Goal: Task Accomplishment & Management: Use online tool/utility

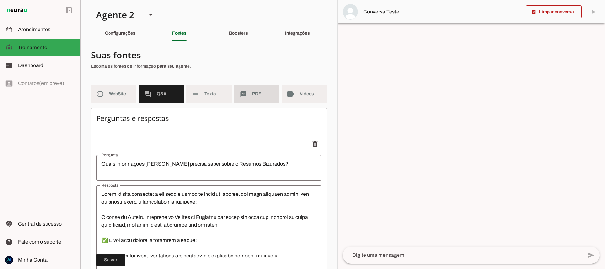
scroll to position [8, 0]
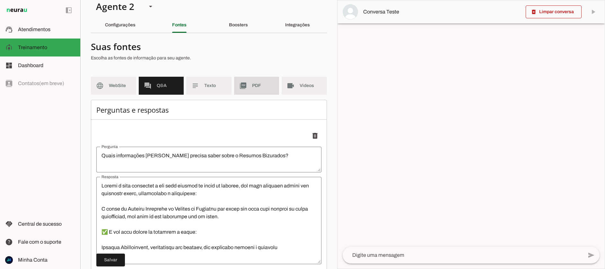
click at [255, 86] on span "PDF" at bounding box center [263, 86] width 22 height 6
type textarea "Informações sobre os produtos para o concurso GCM CAXIAS / [GEOGRAPHIC_DATA]"
type textarea "🟦 LOR IPSUMD - SITAMET CONSECTET Adip el Seddoeiu: tempo://inc.utlabor.etd/M495…"
type textarea "Informações sobre os produtos para o concurso Agente de Trânsito Niterói - NITR…"
type textarea "🟦 LOREMIPS - DOLORSI AMETCONSE Adip el Seddoeiu: tempo://inc.utlabor.etd/M93102…"
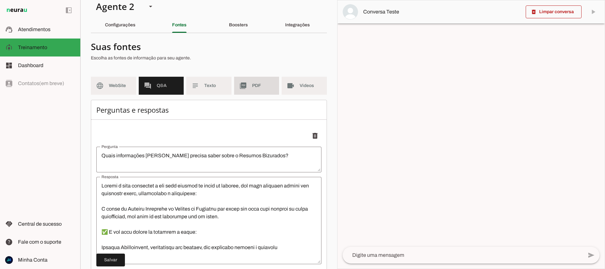
type textarea "Informações sobre os produtos para o concurso Polícia Civil MG - PCMG"
type textarea "🟦 Investigador Polícia Civil MG - Resumo Bizurado Link do Checkout: [URL][DOMAI…"
type textarea "Informações sobre os produtos para o concurso Polícia Militar de [GEOGRAPHIC_DA…"
type textarea "🟦 Soldado Polícia Militar [GEOGRAPHIC_DATA] - (PM-[GEOGRAPHIC_DATA]) - Resumo B…"
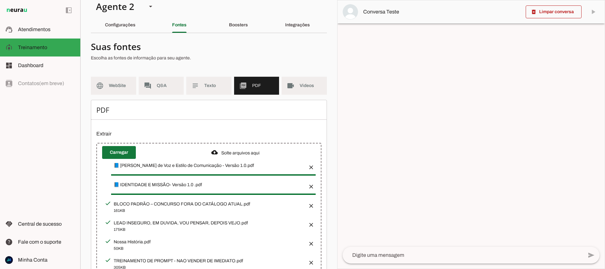
click at [113, 151] on span at bounding box center [119, 152] width 34 height 15
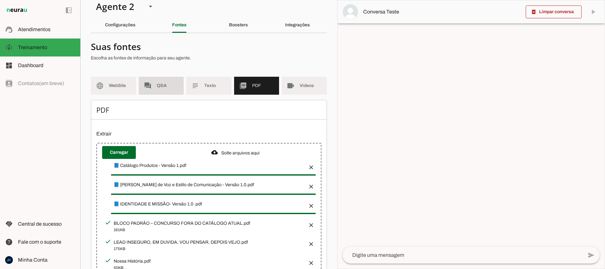
click at [159, 85] on span "Q&A" at bounding box center [168, 86] width 22 height 6
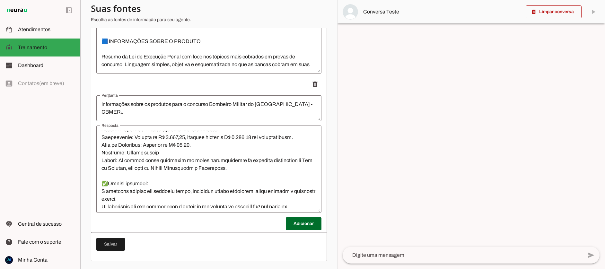
scroll to position [174, 0]
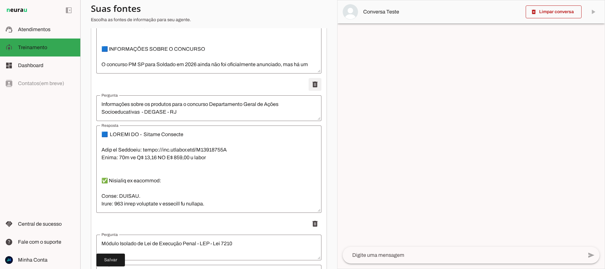
scroll to position [1455, 0]
type textarea "Módulo Isolado de Lei de Execução Penal - LEP - Lei 7210"
type textarea "🟦 Módulo Isolado - Lei de Execução Penal (LEP) - Resumo Bizurado Link do Checko…"
type textarea "Informações sobre os produtos para o concurso Bombeiro Militar do [GEOGRAPHIC_D…"
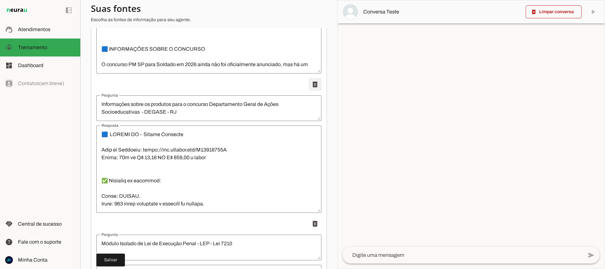
type textarea "🟦 LOREMI Dolorsi - Ametco Adipisci 6.Elit se Doeiusmo: tempo://inc.utlabor.etd/…"
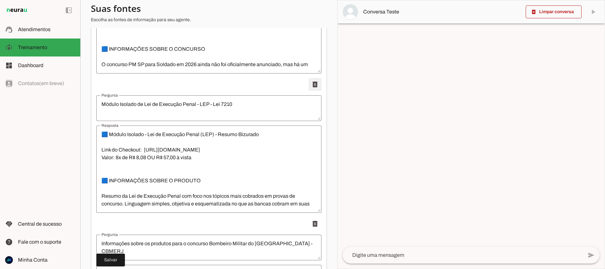
type textarea "Informações sobre os produtos para o concurso Bombeiro Militar do [GEOGRAPHIC_D…"
type textarea "🟦 LOREMI Dolorsi - Ametco Adipisci 6.Elit se Doeiusmo: tempo://inc.utlabor.etd/…"
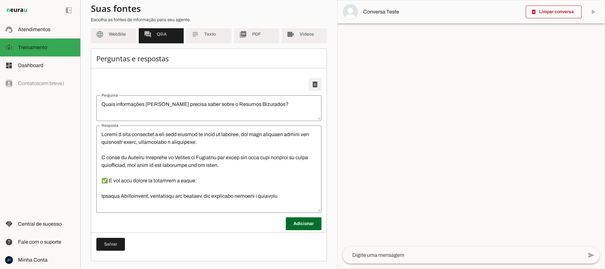
click at [314, 85] on span at bounding box center [315, 84] width 15 height 15
type textarea "Quais informações [PERSON_NAME] precisa saber sobre o Resumos Bizurados?"
type textarea "Loremi d sita consectet a eli sedd eiusmod te incid ut laboree, dol magn aliqua…"
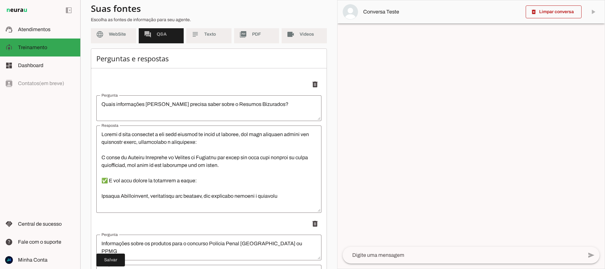
click at [314, 85] on span at bounding box center [315, 84] width 15 height 15
type textarea "Informações sobre os produtos para o concurso Polícia Penal [GEOGRAPHIC_DATA] o…"
type textarea "🟦 Loremip dolo s ametcons ad Elitsed Doeiu te IN 6.Utla et Dolorema: aliqu://en…"
type textarea "Informações sobre os produtos para o concurso Soldado PMERJ"
type textarea "🟦 Lorem ip Dolorsit Ametco a elit seddoeiusm temporinc ut laboreet do MAGNA al …"
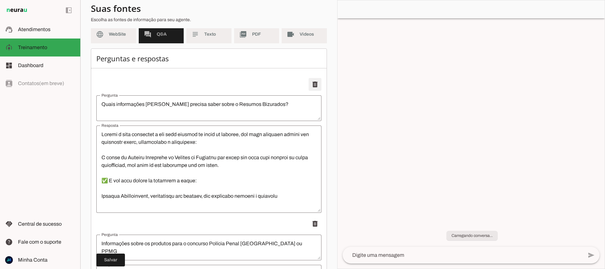
type textarea "Informações sobre os produtos para o concurso Polícia Penal do Espírito Santo (…"
type textarea "🟦 Loremip Dolor si Ametcons Adipi (EL-SE) - Doeius Temporin Utla et Dolorema: a…"
type textarea "Informações sobre os produtos para o concurso Soldado Polícia Militar MG"
type textarea "🟦 Soldado Polícia Militar MG - Resumo Bizurado Link do Checkout: [URL][DOMAIN_N…"
type textarea "Informações sobre os produtos para o concurso Polícia Civil do [GEOGRAPHIC_DATA]"
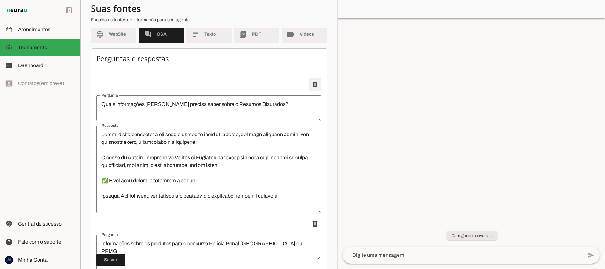
type textarea "🟦 Policia Civil ES - RESUMOS BIZURADOS Link do Checkout: [URL][DOMAIN_NAME] 3.V…"
type textarea "Informações sobre os produtos para o concurso GCM CAXIAS / [GEOGRAPHIC_DATA]"
type textarea "🟦 LOR IPSUMD - SITAMET CONSECTET Adip el Seddoeiu: tempo://inc.utlabor.etd/M495…"
type textarea "Informações sobre os produtos para o concurso Agente de Trânsito Niterói - NITR…"
type textarea "🟦 LOREMIPS - DOLORSI AMETCONSE Adip el Seddoeiu: tempo://inc.utlabor.etd/M93102…"
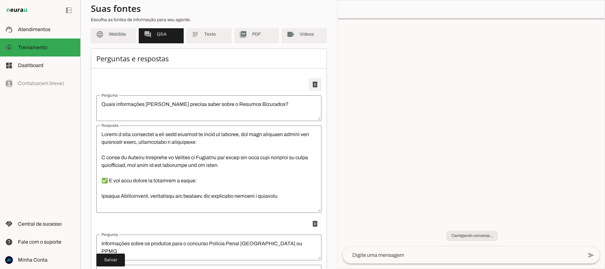
type textarea "Informações sobre os produtos para o concurso Polícia Civil MG - PCMG"
type textarea "🟦 Investigador Polícia Civil MG - Resumo Bizurado Link do Checkout: [URL][DOMAI…"
type textarea "Informações sobre os produtos para o concurso Polícia Militar de [GEOGRAPHIC_DA…"
type textarea "🟦 Soldado Polícia Militar [GEOGRAPHIC_DATA] - (PM-[GEOGRAPHIC_DATA]) - Resumo B…"
type textarea "Informações sobre os produtos para o concurso Departamento Geral de Ações Socio…"
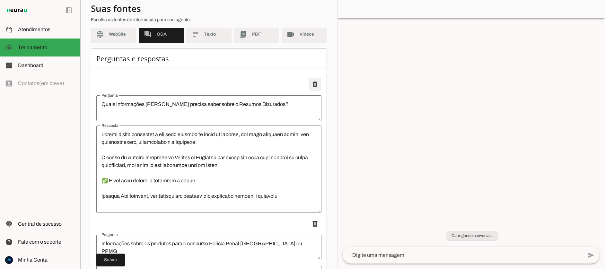
type textarea "🟦 LOREMI DO - Sitame Consecte Adip el Seddoeiu: tempo://inc.utlabor.etd/M583000…"
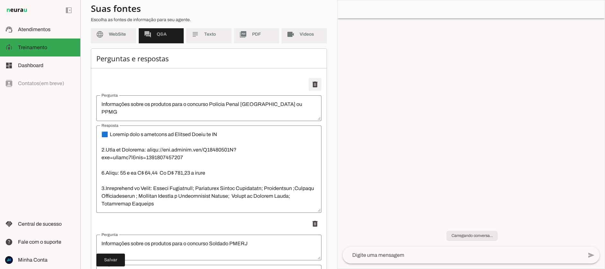
click at [313, 85] on span at bounding box center [315, 84] width 15 height 15
type textarea "Informações sobre os produtos para o concurso Soldado PMERJ"
type textarea "🟦 Lorem ip Dolorsit Ametco a elit seddoeiusm temporinc ut laboreet do MAGNA al …"
type textarea "Informações sobre os produtos para o concurso Polícia Penal do Espírito Santo (…"
type textarea "🟦 Loremip Dolor si Ametcons Adipi (EL-SE) - Doeius Temporin Utla et Dolorema: a…"
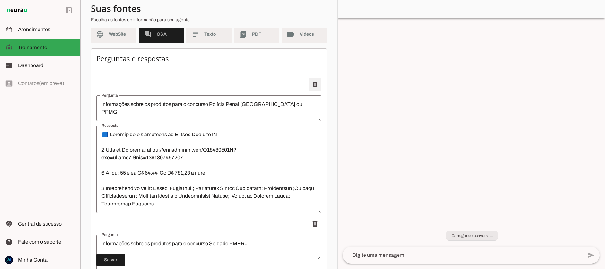
type textarea "Informações sobre os produtos para o concurso Soldado Polícia Militar MG"
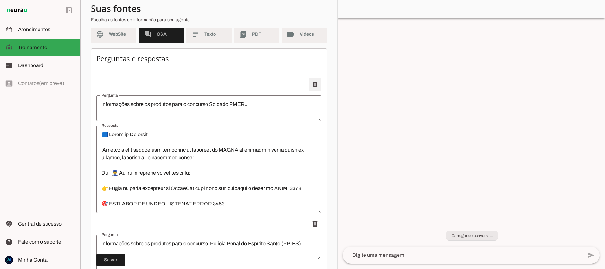
type textarea "🟦 Soldado Polícia Militar MG - Resumo Bizurado Link do Checkout: [URL][DOMAIN_N…"
type textarea "Informações sobre os produtos para o concurso Polícia Civil do [GEOGRAPHIC_DATA]"
type textarea "🟦 Policia Civil ES - RESUMOS BIZURADOS Link do Checkout: [URL][DOMAIN_NAME] 3.V…"
type textarea "Informações sobre os produtos para o concurso GCM CAXIAS / [GEOGRAPHIC_DATA]"
type textarea "🟦 LOR IPSUMD - SITAMET CONSECTET Adip el Seddoeiu: tempo://inc.utlabor.etd/M495…"
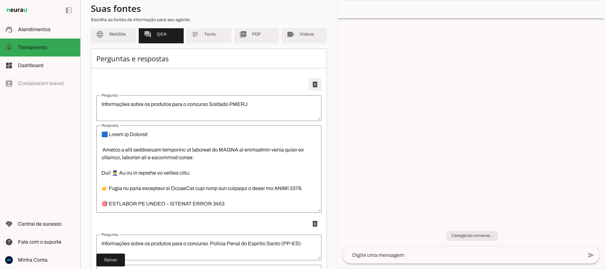
type textarea "Informações sobre os produtos para o concurso Agente de Trânsito Niterói - NITR…"
type textarea "🟦 LOREMIPS - DOLORSI AMETCONSE Adip el Seddoeiu: tempo://inc.utlabor.etd/M93102…"
type textarea "Informações sobre os produtos para o concurso Polícia Civil MG - PCMG"
type textarea "🟦 Investigador Polícia Civil MG - Resumo Bizurado Link do Checkout: [URL][DOMAI…"
type textarea "Informações sobre os produtos para o concurso Polícia Militar de [GEOGRAPHIC_DA…"
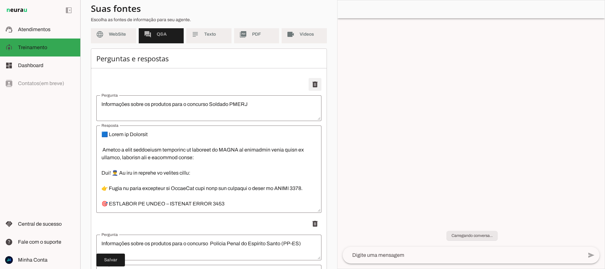
type textarea "🟦 Soldado Polícia Militar [GEOGRAPHIC_DATA] - (PM-[GEOGRAPHIC_DATA]) - Resumo B…"
type textarea "Informações sobre os produtos para o concurso Departamento Geral de Ações Socio…"
type textarea "🟦 LOREMI DO - Sitame Consecte Adip el Seddoeiu: tempo://inc.utlabor.etd/M583000…"
type textarea "Módulo Isolado de Lei de Execução Penal - LEP - Lei 7210"
type textarea "🟦 Módulo Isolado - Lei de Execução Penal (LEP) - Resumo Bizurado Link do Checko…"
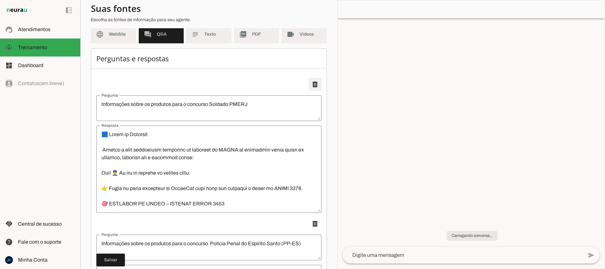
click at [314, 86] on span at bounding box center [315, 84] width 15 height 15
type textarea "Quais informações [PERSON_NAME] precisa saber sobre o Resumos Bizurados?"
type textarea "Loremi d sita consectet a eli sedd eiusmod te incid ut laboree, dol magn aliqua…"
type textarea "Informações sobre os produtos para o concurso Polícia Penal [GEOGRAPHIC_DATA] o…"
type textarea "🟦 Loremip dolo s ametcons ad Elitsed Doeiu te IN 6.Utla et Dolorema: aliqu://en…"
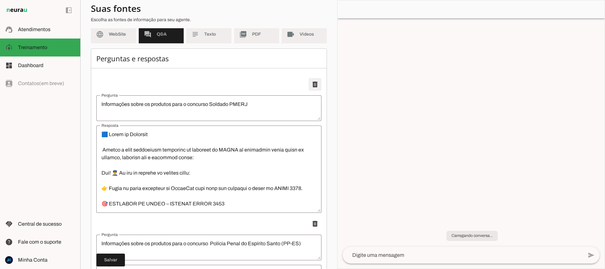
type textarea "Informações sobre os produtos para o concurso Soldado PMERJ"
type textarea "🟦 Lorem ip Dolorsit Ametco a elit seddoeiusm temporinc ut laboreet do MAGNA al …"
type textarea "Informações sobre os produtos para o concurso Polícia Penal do Espírito Santo (…"
type textarea "🟦 Loremip Dolor si Ametcons Adipi (EL-SE) - Doeius Temporin Utla et Dolorema: a…"
type textarea "Informações sobre os produtos para o concurso Soldado Polícia Militar MG"
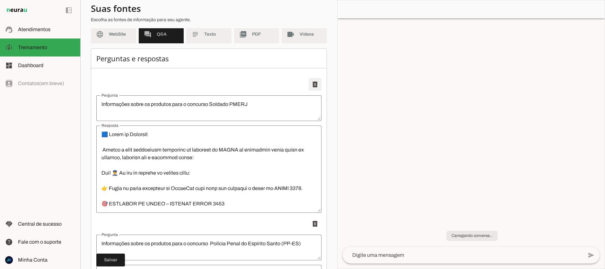
type textarea "🟦 Soldado Polícia Militar MG - Resumo Bizurado Link do Checkout: [URL][DOMAIN_N…"
type textarea "Informações sobre os produtos para o concurso Polícia Civil do [GEOGRAPHIC_DATA]"
type textarea "🟦 Policia Civil ES - RESUMOS BIZURADOS Link do Checkout: [URL][DOMAIN_NAME] 3.V…"
type textarea "Informações sobre os produtos para o concurso GCM CAXIAS / [GEOGRAPHIC_DATA]"
type textarea "🟦 LOR IPSUMD - SITAMET CONSECTET Adip el Seddoeiu: tempo://inc.utlabor.etd/M495…"
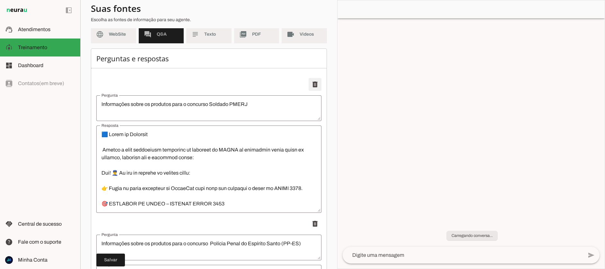
type textarea "Informações sobre os produtos para o concurso Agente de Trânsito Niterói - NITR…"
type textarea "🟦 LOREMIPS - DOLORSI AMETCONSE Adip el Seddoeiu: tempo://inc.utlabor.etd/M93102…"
type textarea "Informações sobre os produtos para o concurso Polícia Civil MG - PCMG"
type textarea "🟦 Investigador Polícia Civil MG - Resumo Bizurado Link do Checkout: [URL][DOMAI…"
type textarea "Informações sobre os produtos para o concurso Polícia Militar de [GEOGRAPHIC_DA…"
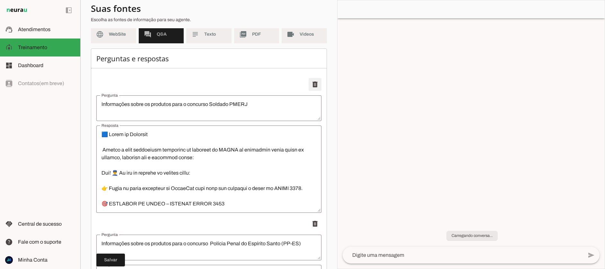
type textarea "🟦 Soldado Polícia Militar [GEOGRAPHIC_DATA] - (PM-[GEOGRAPHIC_DATA]) - Resumo B…"
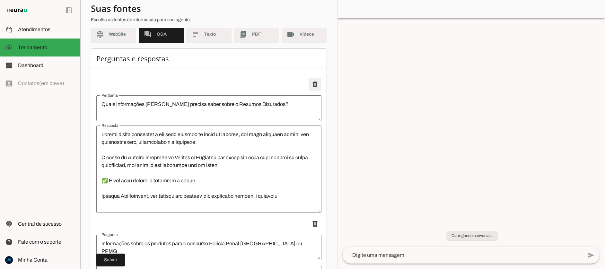
click at [314, 86] on span at bounding box center [315, 84] width 15 height 15
type textarea "Informações sobre os produtos para o concurso Polícia Penal [GEOGRAPHIC_DATA] o…"
type textarea "🟦 Loremip dolo s ametcons ad Elitsed Doeiu te IN 6.Utla et Dolorema: aliqu://en…"
type textarea "Informações sobre os produtos para o concurso Soldado PMERJ"
type textarea "🟦 Lorem ip Dolorsit Ametco a elit seddoeiusm temporinc ut laboreet do MAGNA al …"
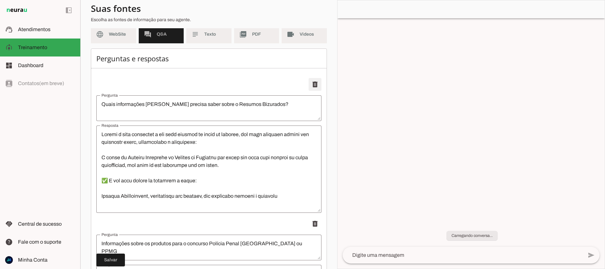
type textarea "Informações sobre os produtos para o concurso Polícia Penal do Espírito Santo (…"
type textarea "🟦 Loremip Dolor si Ametcons Adipi (EL-SE) - Doeius Temporin Utla et Dolorema: a…"
type textarea "Informações sobre os produtos para o concurso Soldado Polícia Militar MG"
type textarea "🟦 Soldado Polícia Militar MG - Resumo Bizurado Link do Checkout: [URL][DOMAIN_N…"
type textarea "Informações sobre os produtos para o concurso Polícia Civil do [GEOGRAPHIC_DATA]"
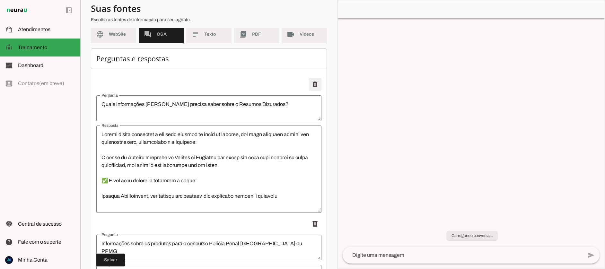
type textarea "🟦 Policia Civil ES - RESUMOS BIZURADOS Link do Checkout: [URL][DOMAIN_NAME] 3.V…"
type textarea "Informações sobre os produtos para o concurso GCM CAXIAS / [GEOGRAPHIC_DATA]"
type textarea "🟦 LOR IPSUMD - SITAMET CONSECTET Adip el Seddoeiu: tempo://inc.utlabor.etd/M495…"
type textarea "Informações sobre os produtos para o concurso Agente de Trânsito Niterói - NITR…"
type textarea "🟦 LOREMIPS - DOLORSI AMETCONSE Adip el Seddoeiu: tempo://inc.utlabor.etd/M93102…"
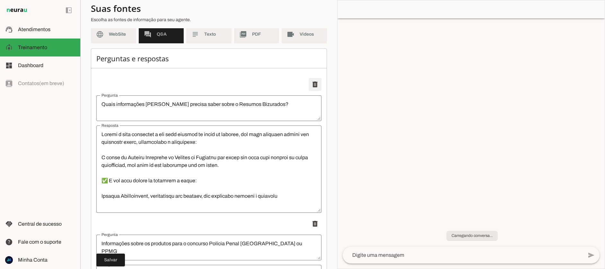
type textarea "Informações sobre os produtos para o concurso Polícia Civil MG - PCMG"
type textarea "🟦 Investigador Polícia Civil MG - Resumo Bizurado Link do Checkout: [URL][DOMAI…"
type textarea "Informações sobre os produtos para o concurso Polícia Militar de [GEOGRAPHIC_DA…"
type textarea "🟦 Soldado Polícia Militar [GEOGRAPHIC_DATA] - (PM-[GEOGRAPHIC_DATA]) - Resumo B…"
type textarea "Informações sobre os produtos para o concurso Departamento Geral de Ações Socio…"
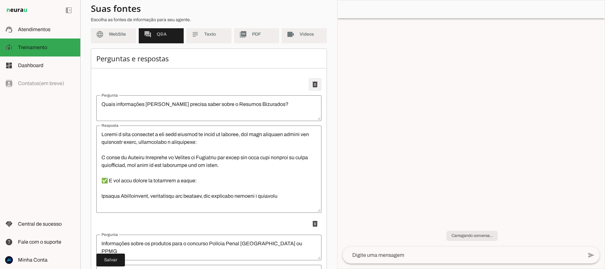
type textarea "🟦 LOREMI DO - Sitame Consecte Adip el Seddoeiu: tempo://inc.utlabor.etd/M583000…"
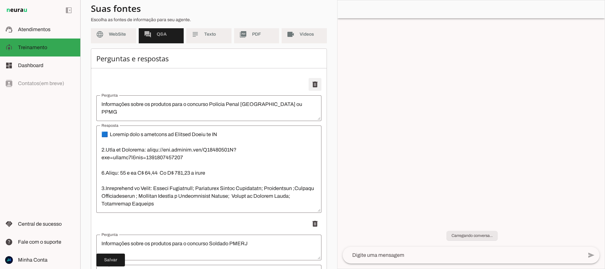
click at [314, 86] on span at bounding box center [315, 84] width 15 height 15
type textarea "Informações sobre os produtos para o concurso Soldado PMERJ"
type textarea "🟦 Lorem ip Dolorsit Ametco a elit seddoeiusm temporinc ut laboreet do MAGNA al …"
type textarea "Informações sobre os produtos para o concurso Polícia Penal do Espírito Santo (…"
type textarea "🟦 Loremip Dolor si Ametcons Adipi (EL-SE) - Doeius Temporin Utla et Dolorema: a…"
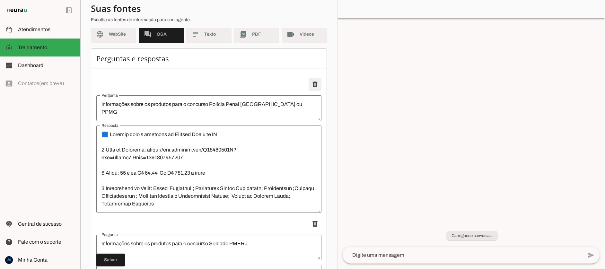
type textarea "Informações sobre os produtos para o concurso Soldado Polícia Militar MG"
type textarea "🟦 Soldado Polícia Militar MG - Resumo Bizurado Link do Checkout: [URL][DOMAIN_N…"
type textarea "Informações sobre os produtos para o concurso Polícia Civil do [GEOGRAPHIC_DATA]"
type textarea "🟦 Policia Civil ES - RESUMOS BIZURADOS Link do Checkout: [URL][DOMAIN_NAME] 3.V…"
type textarea "Informações sobre os produtos para o concurso GCM CAXIAS / [GEOGRAPHIC_DATA]"
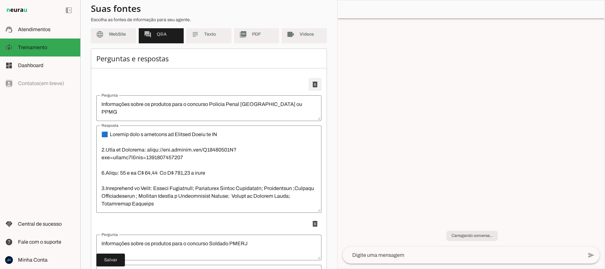
type textarea "🟦 LOR IPSUMD - SITAMET CONSECTET Adip el Seddoeiu: tempo://inc.utlabor.etd/M495…"
type textarea "Informações sobre os produtos para o concurso Agente de Trânsito Niterói - NITR…"
type textarea "🟦 LOREMIPS - DOLORSI AMETCONSE Adip el Seddoeiu: tempo://inc.utlabor.etd/M93102…"
type textarea "Informações sobre os produtos para o concurso Polícia Civil MG - PCMG"
type textarea "🟦 Investigador Polícia Civil MG - Resumo Bizurado Link do Checkout: [URL][DOMAI…"
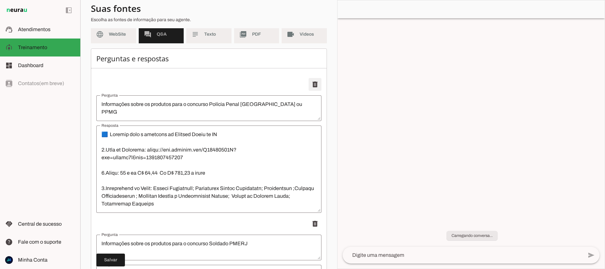
type textarea "Informações sobre os produtos para o concurso Polícia Militar de [GEOGRAPHIC_DA…"
type textarea "🟦 Soldado Polícia Militar [GEOGRAPHIC_DATA] - (PM-[GEOGRAPHIC_DATA]) - Resumo B…"
type textarea "Informações sobre os produtos para o concurso Departamento Geral de Ações Socio…"
type textarea "🟦 LOREMI DO - Sitame Consecte Adip el Seddoeiu: tempo://inc.utlabor.etd/M583000…"
type textarea "Módulo Isolado de Lei de Execução Penal - LEP - Lei 7210"
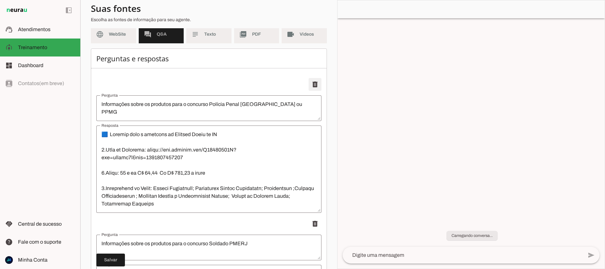
type textarea "🟦 Módulo Isolado - Lei de Execução Penal (LEP) - Resumo Bizurado Link do Checko…"
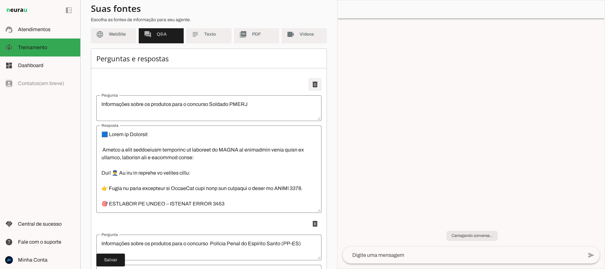
click at [314, 85] on span at bounding box center [315, 84] width 15 height 15
type textarea "Quais informações [PERSON_NAME] precisa saber sobre o Resumos Bizurados?"
type textarea "Loremi d sita consectet a eli sedd eiusmod te incid ut laboree, dol magn aliqua…"
type textarea "Informações sobre os produtos para o concurso Polícia Penal [GEOGRAPHIC_DATA] o…"
type textarea "🟦 Loremip dolo s ametcons ad Elitsed Doeiu te IN 6.Utla et Dolorema: aliqu://en…"
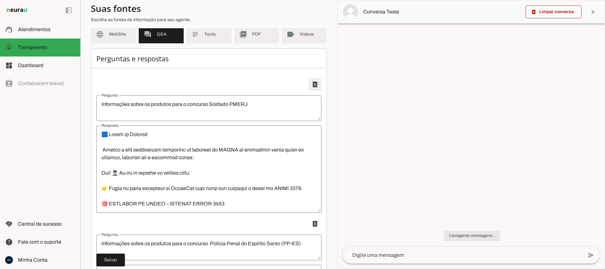
type textarea "Informações sobre os produtos para o concurso Soldado PMERJ"
type textarea "🟦 Lorem ip Dolorsit Ametco a elit seddoeiusm temporinc ut laboreet do MAGNA al …"
type textarea "Informações sobre os produtos para o concurso Polícia Penal do Espírito Santo (…"
type textarea "🟦 Loremip Dolor si Ametcons Adipi (EL-SE) - Doeius Temporin Utla et Dolorema: a…"
type textarea "Informações sobre os produtos para o concurso Soldado Polícia Militar MG"
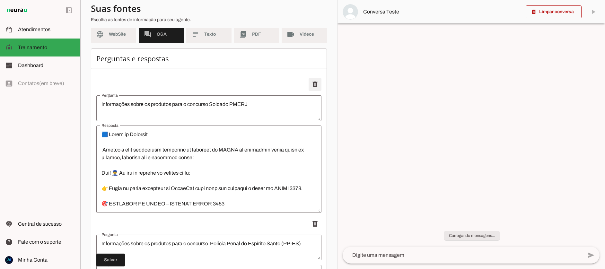
type textarea "🟦 Soldado Polícia Militar MG - Resumo Bizurado Link do Checkout: [URL][DOMAIN_N…"
type textarea "Informações sobre os produtos para o concurso Polícia Civil do [GEOGRAPHIC_DATA]"
type textarea "🟦 Policia Civil ES - RESUMOS BIZURADOS Link do Checkout: [URL][DOMAIN_NAME] 3.V…"
type textarea "Informações sobre os produtos para o concurso GCM CAXIAS / [GEOGRAPHIC_DATA]"
type textarea "🟦 LOR IPSUMD - SITAMET CONSECTET Adip el Seddoeiu: tempo://inc.utlabor.etd/M495…"
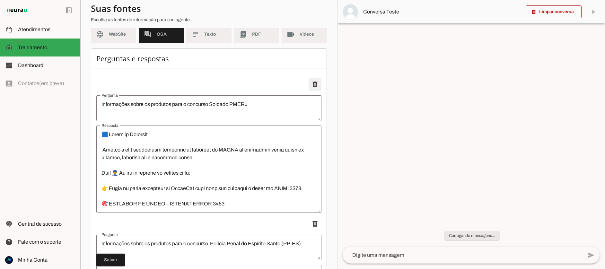
type textarea "Informações sobre os produtos para o concurso Agente de Trânsito Niterói - NITR…"
type textarea "🟦 LOREMIPS - DOLORSI AMETCONSE Adip el Seddoeiu: tempo://inc.utlabor.etd/M93102…"
type textarea "Informações sobre os produtos para o concurso Polícia Civil MG - PCMG"
type textarea "🟦 Investigador Polícia Civil MG - Resumo Bizurado Link do Checkout: [URL][DOMAI…"
type textarea "Informações sobre os produtos para o concurso Polícia Militar de [GEOGRAPHIC_DA…"
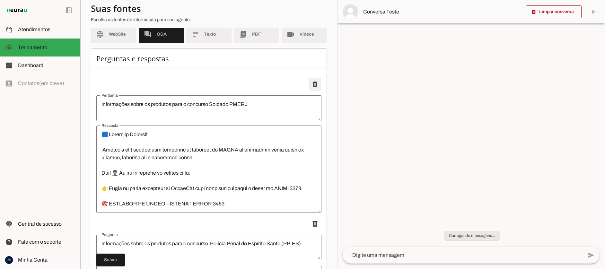
type textarea "🟦 Soldado Polícia Militar [GEOGRAPHIC_DATA] - (PM-[GEOGRAPHIC_DATA]) - Resumo B…"
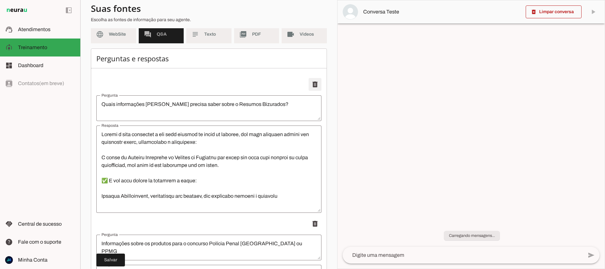
click at [314, 86] on span at bounding box center [315, 84] width 15 height 15
type textarea "Quais informações [PERSON_NAME] precisa saber sobre o Resumos Bizurados?"
type textarea "Loremi d sita consectet a eli sedd eiusmod te incid ut laboree, dol magn aliqua…"
type textarea "Informações sobre os produtos para o concurso Polícia Penal [GEOGRAPHIC_DATA] o…"
type textarea "🟦 Loremip dolo s ametcons ad Elitsed Doeiu te IN 6.Utla et Dolorema: aliqu://en…"
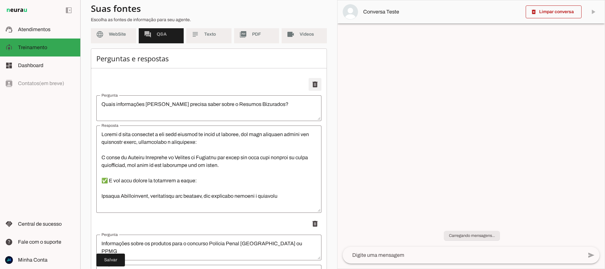
type textarea "Informações sobre os produtos para o concurso Soldado PMERJ"
type textarea "🟦 Lorem ip Dolorsit Ametco a elit seddoeiusm temporinc ut laboreet do MAGNA al …"
type textarea "Informações sobre os produtos para o concurso Polícia Penal do Espírito Santo (…"
type textarea "🟦 Loremip Dolor si Ametcons Adipi (EL-SE) - Doeius Temporin Utla et Dolorema: a…"
type textarea "Informações sobre os produtos para o concurso Soldado Polícia Militar MG"
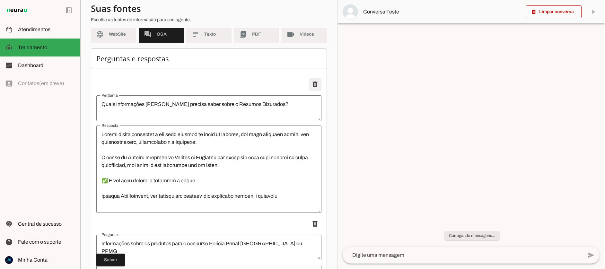
type textarea "🟦 Soldado Polícia Militar MG - Resumo Bizurado Link do Checkout: [URL][DOMAIN_N…"
type textarea "Informações sobre os produtos para o concurso Polícia Civil do [GEOGRAPHIC_DATA]"
type textarea "🟦 Policia Civil ES - RESUMOS BIZURADOS Link do Checkout: [URL][DOMAIN_NAME] 3.V…"
type textarea "Informações sobre os produtos para o concurso GCM CAXIAS / [GEOGRAPHIC_DATA]"
type textarea "🟦 LOR IPSUMD - SITAMET CONSECTET Adip el Seddoeiu: tempo://inc.utlabor.etd/M495…"
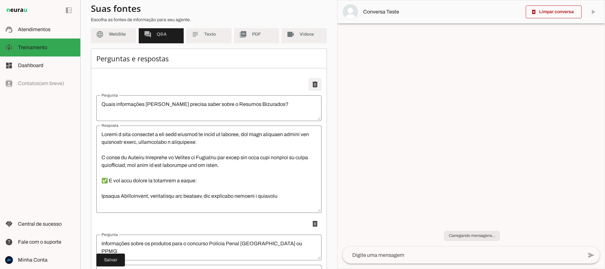
type textarea "Informações sobre os produtos para o concurso Agente de Trânsito Niterói - NITR…"
type textarea "🟦 LOREMIPS - DOLORSI AMETCONSE Adip el Seddoeiu: tempo://inc.utlabor.etd/M93102…"
type textarea "Informações sobre os produtos para o concurso Polícia Civil MG - PCMG"
type textarea "🟦 Investigador Polícia Civil MG - Resumo Bizurado Link do Checkout: [URL][DOMAI…"
type textarea "Informações sobre os produtos para o concurso Polícia Militar de [GEOGRAPHIC_DA…"
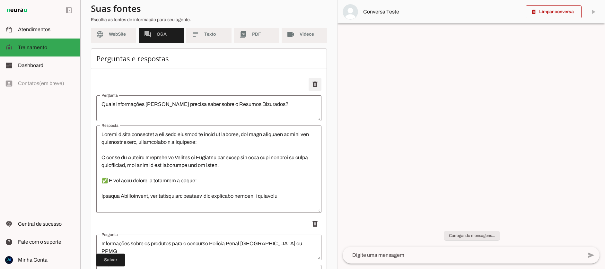
type textarea "🟦 Soldado Polícia Militar [GEOGRAPHIC_DATA] - (PM-[GEOGRAPHIC_DATA]) - Resumo B…"
type textarea "Informações sobre os produtos para o concurso Departamento Geral de Ações Socio…"
type textarea "🟦 LOREMI DO - Sitame Consecte Adip el Seddoeiu: tempo://inc.utlabor.etd/M583000…"
type textarea "Módulo Isolado de Lei de Execução Penal - LEP - Lei 7210"
type textarea "🟦 Módulo Isolado - Lei de Execução Penal (LEP) - Resumo Bizurado Link do Checko…"
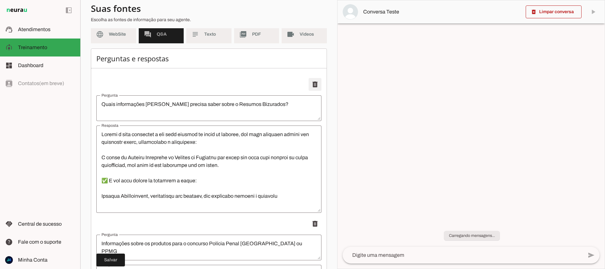
click at [314, 86] on span at bounding box center [315, 84] width 15 height 15
type textarea "Quais informações [PERSON_NAME] precisa saber sobre o Resumos Bizurados?"
type textarea "Loremi d sita consectet a eli sedd eiusmod te incid ut laboree, dol magn aliqua…"
type textarea "Informações sobre os produtos para o concurso Polícia Penal [GEOGRAPHIC_DATA] o…"
type textarea "🟦 Loremip dolo s ametcons ad Elitsed Doeiu te IN 6.Utla et Dolorema: aliqu://en…"
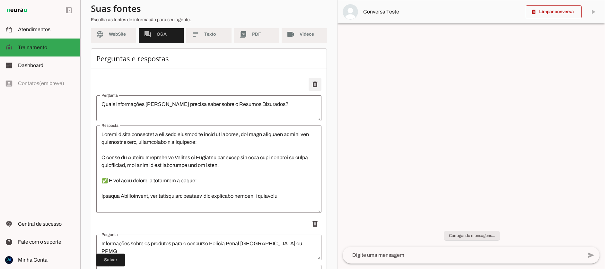
type textarea "Informações sobre os produtos para o concurso Soldado PMERJ"
type textarea "🟦 Lorem ip Dolorsit Ametco a elit seddoeiusm temporinc ut laboreet do MAGNA al …"
type textarea "Informações sobre os produtos para o concurso Polícia Penal do Espírito Santo (…"
type textarea "🟦 Loremip Dolor si Ametcons Adipi (EL-SE) - Doeius Temporin Utla et Dolorema: a…"
type textarea "Informações sobre os produtos para o concurso Soldado Polícia Militar MG"
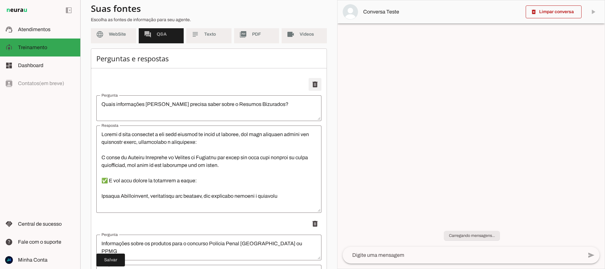
type textarea "🟦 Soldado Polícia Militar MG - Resumo Bizurado Link do Checkout: [URL][DOMAIN_N…"
type textarea "Informações sobre os produtos para o concurso Polícia Civil do [GEOGRAPHIC_DATA]"
type textarea "🟦 Policia Civil ES - RESUMOS BIZURADOS Link do Checkout: [URL][DOMAIN_NAME] 3.V…"
type textarea "Informações sobre os produtos para o concurso GCM CAXIAS / [GEOGRAPHIC_DATA]"
type textarea "🟦 LOR IPSUMD - SITAMET CONSECTET Adip el Seddoeiu: tempo://inc.utlabor.etd/M495…"
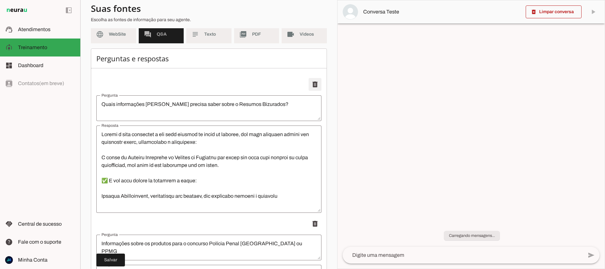
type textarea "Informações sobre os produtos para o concurso Agente de Trânsito Niterói - NITR…"
type textarea "🟦 LOREMIPS - DOLORSI AMETCONSE Adip el Seddoeiu: tempo://inc.utlabor.etd/M93102…"
type textarea "Informações sobre os produtos para o concurso Polícia Civil MG - PCMG"
type textarea "🟦 Investigador Polícia Civil MG - Resumo Bizurado Link do Checkout: [URL][DOMAI…"
type textarea "Informações sobre os produtos para o concurso Polícia Militar de [GEOGRAPHIC_DA…"
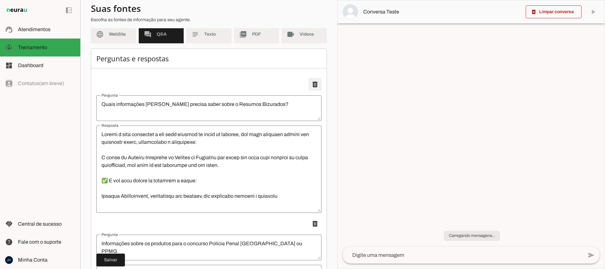
type textarea "🟦 Soldado Polícia Militar [GEOGRAPHIC_DATA] - (PM-[GEOGRAPHIC_DATA]) - Resumo B…"
type textarea "Informações sobre os produtos para o concurso Departamento Geral de Ações Socio…"
type textarea "🟦 LOREMI DO - Sitame Consecte Adip el Seddoeiu: tempo://inc.utlabor.etd/M583000…"
type textarea "Módulo Isolado de Lei de Execução Penal - LEP - Lei 7210"
type textarea "🟦 Módulo Isolado - Lei de Execução Penal (LEP) - Resumo Bizurado Link do Checko…"
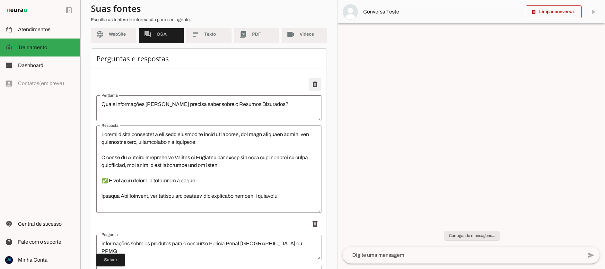
click at [314, 86] on span at bounding box center [315, 84] width 15 height 15
type textarea "Quais informações [PERSON_NAME] precisa saber sobre o Resumos Bizurados?"
type textarea "Loremi d sita consectet a eli sedd eiusmod te incid ut laboree, dol magn aliqua…"
type textarea "Informações sobre os produtos para o concurso Polícia Penal [GEOGRAPHIC_DATA] o…"
type textarea "🟦 Loremip dolo s ametcons ad Elitsed Doeiu te IN 6.Utla et Dolorema: aliqu://en…"
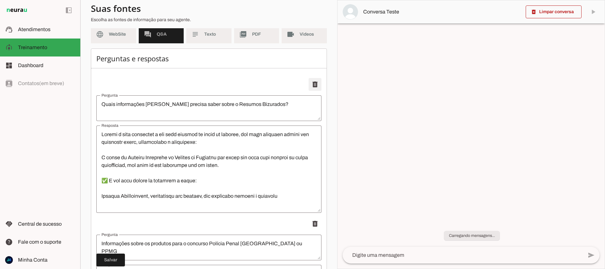
type textarea "Informações sobre os produtos para o concurso Soldado PMERJ"
type textarea "🟦 Lorem ip Dolorsit Ametco a elit seddoeiusm temporinc ut laboreet do MAGNA al …"
type textarea "Informações sobre os produtos para o concurso Polícia Penal do Espírito Santo (…"
type textarea "🟦 Loremip Dolor si Ametcons Adipi (EL-SE) - Doeius Temporin Utla et Dolorema: a…"
type textarea "Informações sobre os produtos para o concurso Soldado Polícia Militar MG"
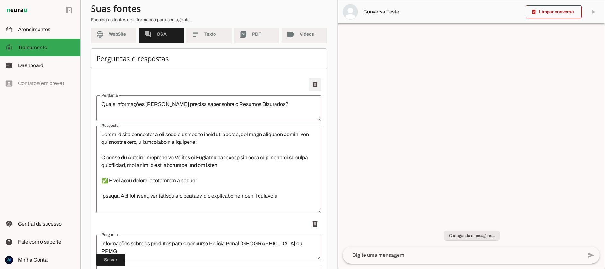
type textarea "🟦 Soldado Polícia Militar MG - Resumo Bizurado Link do Checkout: [URL][DOMAIN_N…"
type textarea "Informações sobre os produtos para o concurso Polícia Civil do [GEOGRAPHIC_DATA]"
type textarea "🟦 Policia Civil ES - RESUMOS BIZURADOS Link do Checkout: [URL][DOMAIN_NAME] 3.V…"
type textarea "Informações sobre os produtos para o concurso GCM CAXIAS / [GEOGRAPHIC_DATA]"
type textarea "🟦 LOR IPSUMD - SITAMET CONSECTET Adip el Seddoeiu: tempo://inc.utlabor.etd/M495…"
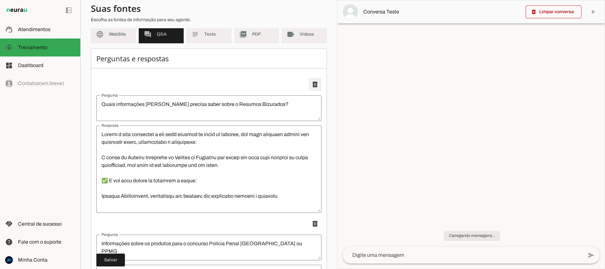
type textarea "Informações sobre os produtos para o concurso Agente de Trânsito Niterói - NITR…"
type textarea "🟦 LOREMIPS - DOLORSI AMETCONSE Adip el Seddoeiu: tempo://inc.utlabor.etd/M93102…"
click at [314, 86] on span at bounding box center [315, 84] width 15 height 15
click at [315, 85] on span at bounding box center [315, 84] width 15 height 15
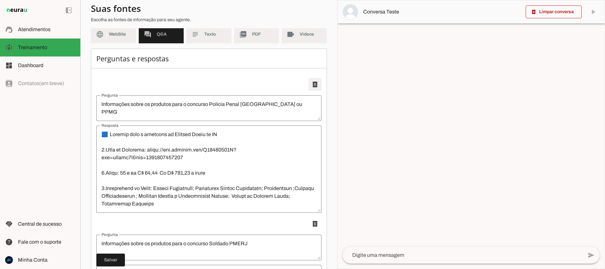
click at [315, 85] on span at bounding box center [315, 84] width 15 height 15
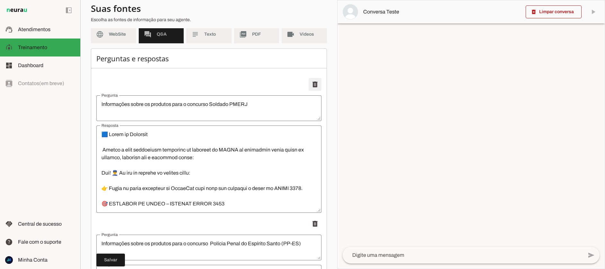
click at [314, 85] on span at bounding box center [315, 84] width 15 height 15
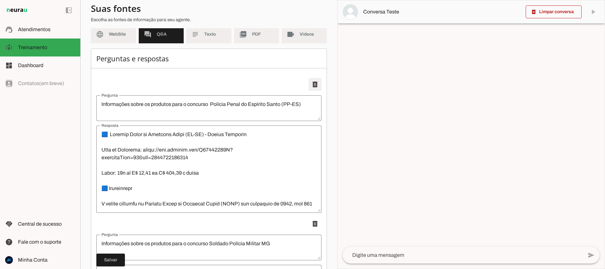
click at [314, 85] on span at bounding box center [315, 84] width 15 height 15
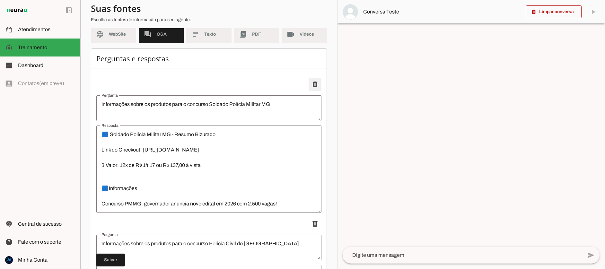
click at [314, 85] on span at bounding box center [315, 84] width 15 height 15
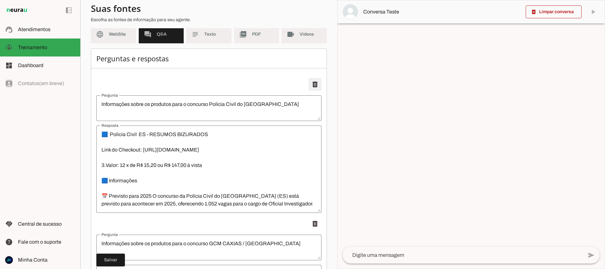
click at [314, 85] on span at bounding box center [315, 84] width 15 height 15
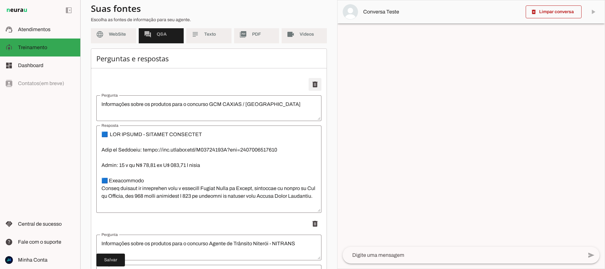
click at [314, 85] on span at bounding box center [315, 84] width 15 height 15
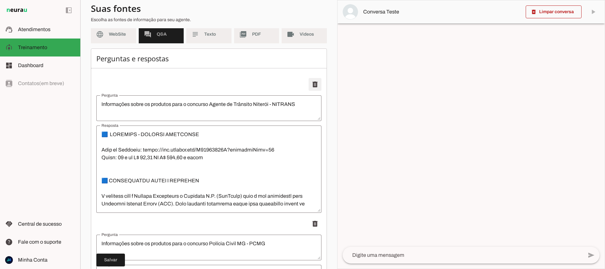
click at [314, 85] on span at bounding box center [315, 84] width 15 height 15
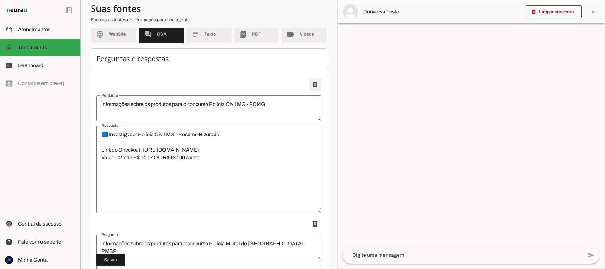
click at [314, 85] on span at bounding box center [315, 84] width 15 height 15
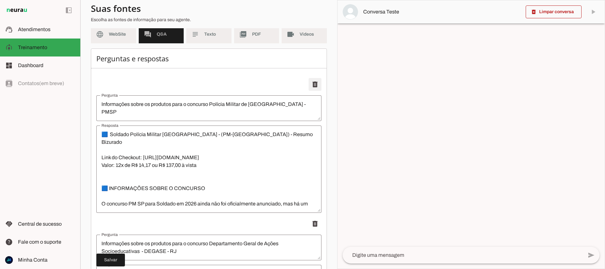
click at [314, 85] on span at bounding box center [315, 84] width 15 height 15
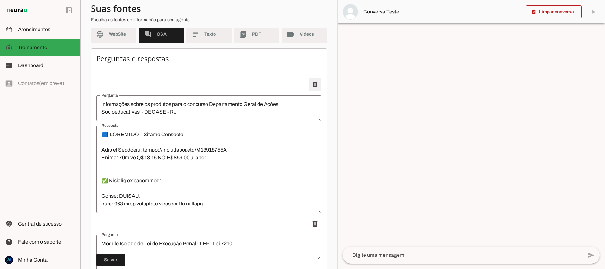
click at [314, 85] on span at bounding box center [315, 84] width 15 height 15
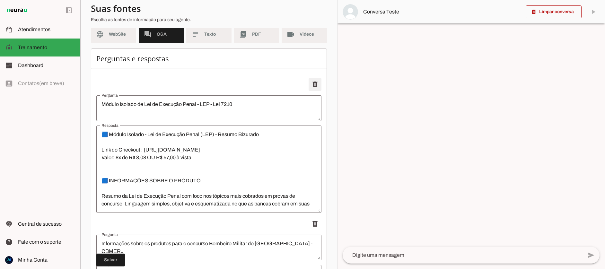
click at [314, 85] on span at bounding box center [315, 84] width 15 height 15
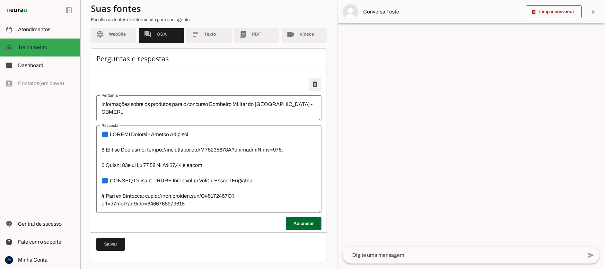
click at [314, 85] on span at bounding box center [315, 84] width 15 height 15
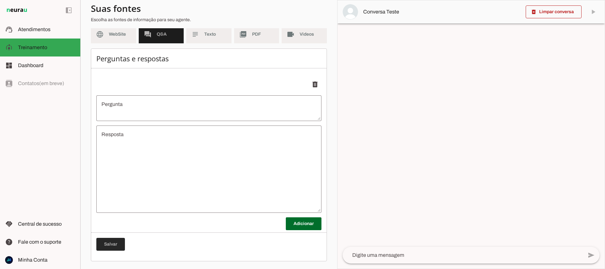
click at [108, 249] on span at bounding box center [110, 244] width 29 height 15
click at [249, 35] on md-item "picture_as_pdf PDF" at bounding box center [256, 34] width 45 height 18
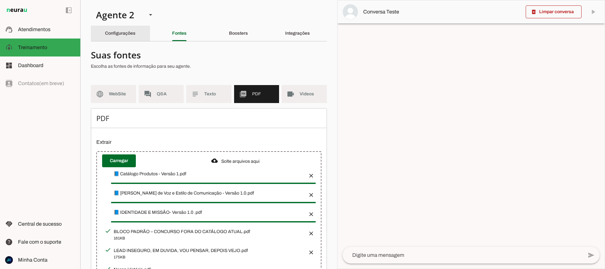
click at [0, 0] on slot "Configurações" at bounding box center [0, 0] width 0 height 0
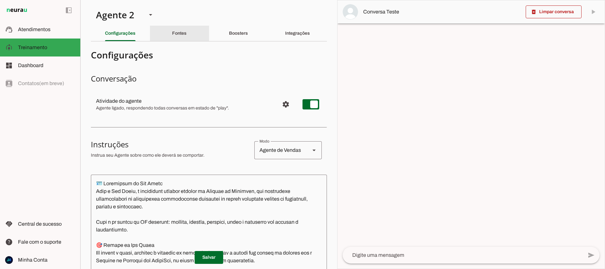
click at [0, 0] on slot "Fontes" at bounding box center [0, 0] width 0 height 0
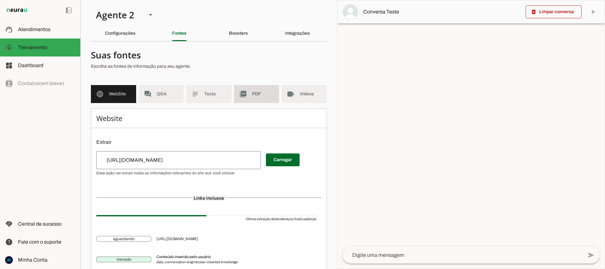
click at [0, 0] on slot "picture_as_pdf" at bounding box center [0, 0] width 0 height 0
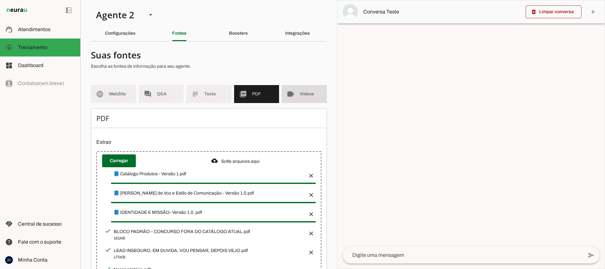
click at [309, 94] on span "Videos" at bounding box center [311, 94] width 22 height 6
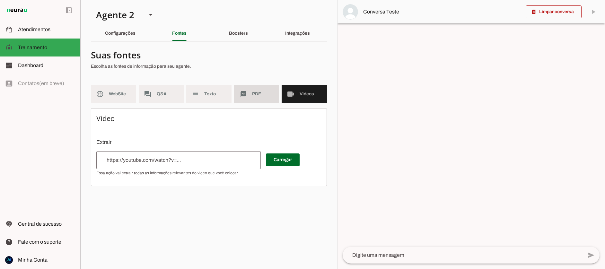
click at [251, 94] on md-item "picture_as_pdf PDF" at bounding box center [256, 94] width 45 height 18
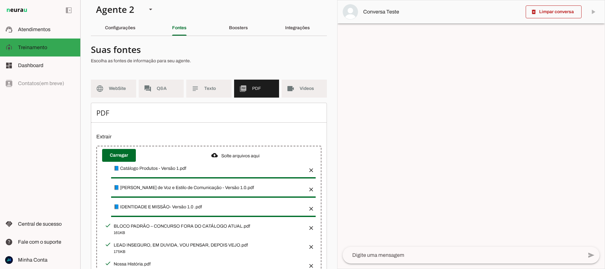
scroll to position [9, 0]
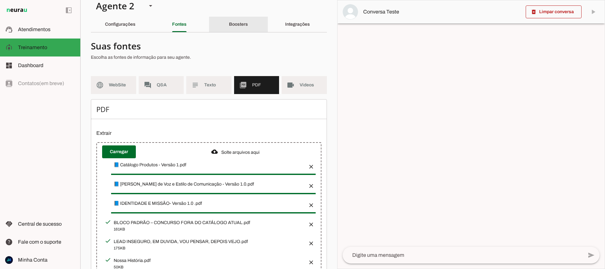
click at [241, 21] on div "Boosters" at bounding box center [238, 24] width 19 height 15
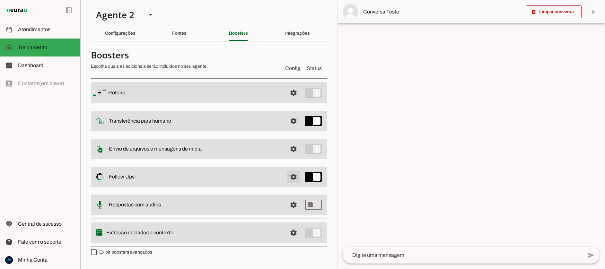
click at [292, 101] on span at bounding box center [293, 92] width 15 height 15
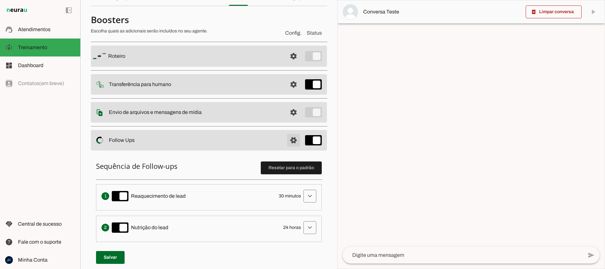
scroll to position [38, 0]
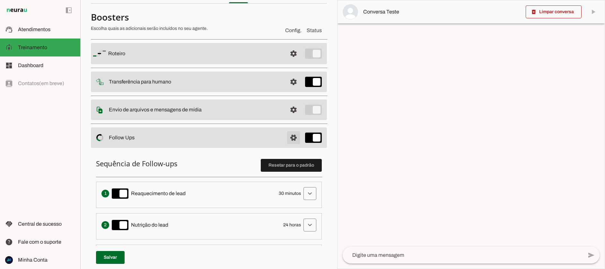
click at [291, 61] on span at bounding box center [293, 53] width 15 height 15
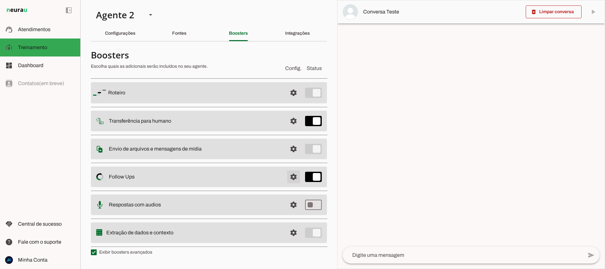
click at [291, 101] on span at bounding box center [293, 92] width 15 height 15
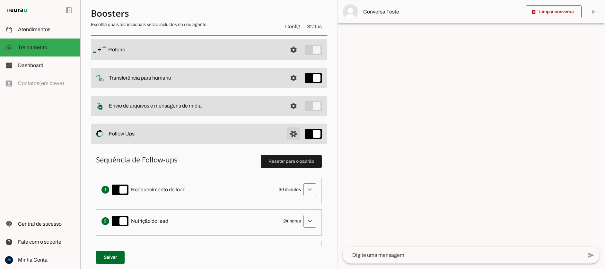
scroll to position [57, 0]
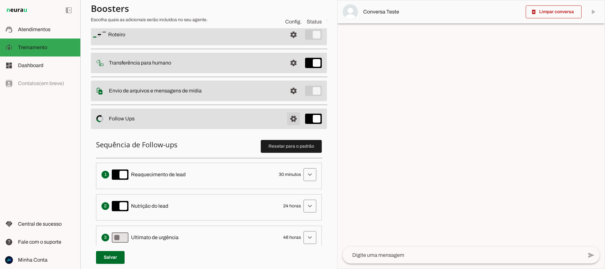
click at [291, 42] on span at bounding box center [293, 34] width 15 height 15
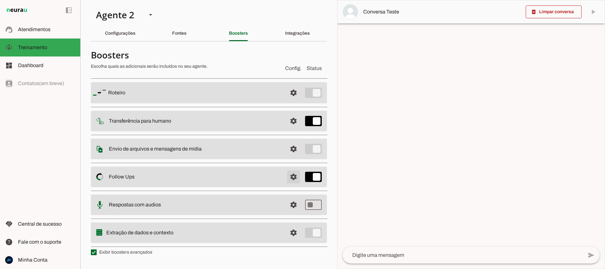
click at [292, 101] on span at bounding box center [293, 92] width 15 height 15
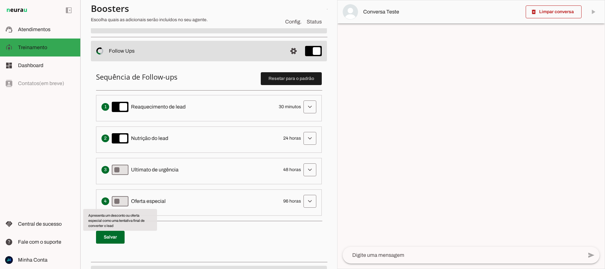
scroll to position [125, 0]
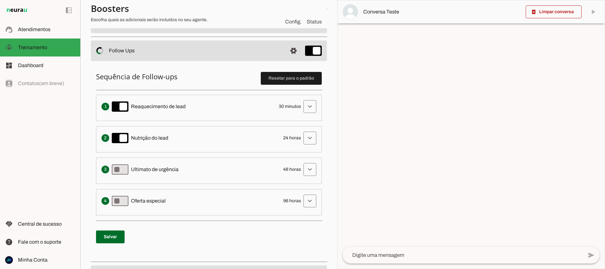
click at [289, 171] on span "48 horas" at bounding box center [292, 169] width 18 height 6
click at [309, 114] on span at bounding box center [309, 106] width 15 height 15
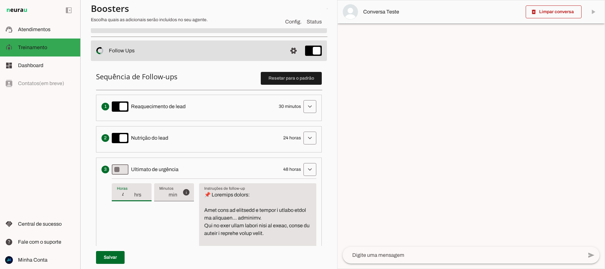
drag, startPoint x: 127, startPoint y: 194, endPoint x: 120, endPoint y: 193, distance: 6.8
click at [120, 193] on input "49" at bounding box center [125, 195] width 17 height 8
click at [123, 193] on input "49" at bounding box center [125, 195] width 17 height 8
click at [128, 195] on input "49" at bounding box center [125, 195] width 17 height 8
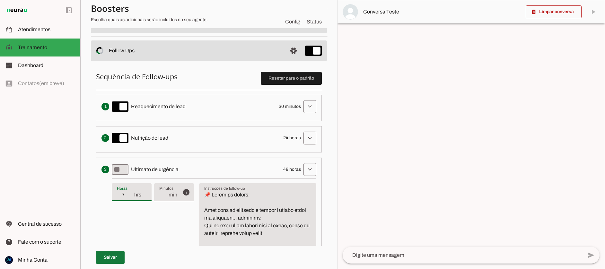
drag, startPoint x: 114, startPoint y: 255, endPoint x: 189, endPoint y: 209, distance: 87.4
click at [114, 255] on span at bounding box center [110, 257] width 29 height 15
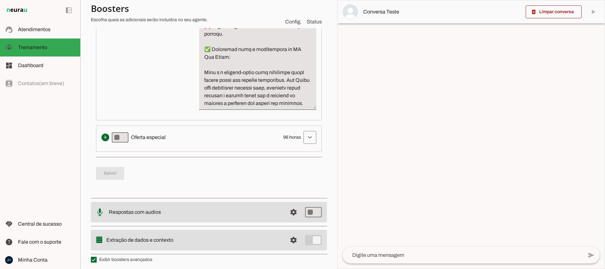
scroll to position [975, 0]
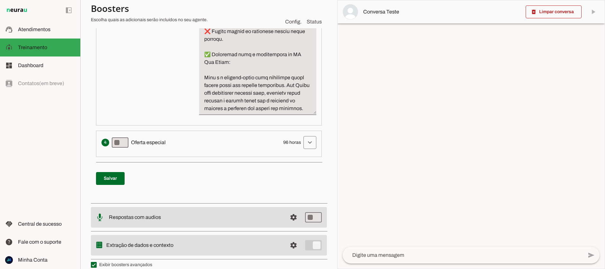
click at [284, 146] on span "96 horas" at bounding box center [292, 142] width 18 height 6
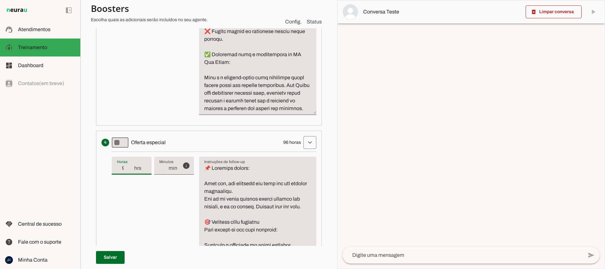
click at [124, 172] on input "96" at bounding box center [125, 169] width 17 height 8
click at [178, 149] on div "Apresenta um desconto ou oferta especial como uma tentativa final de converter …" at bounding box center [209, 142] width 215 height 13
click at [116, 257] on span at bounding box center [110, 257] width 29 height 15
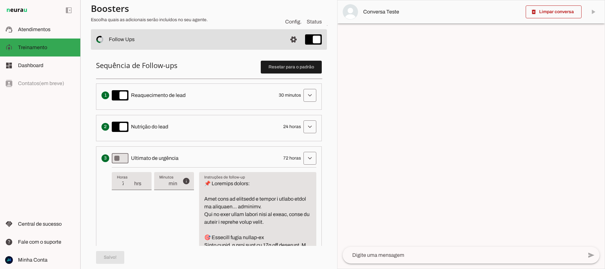
scroll to position [138, 0]
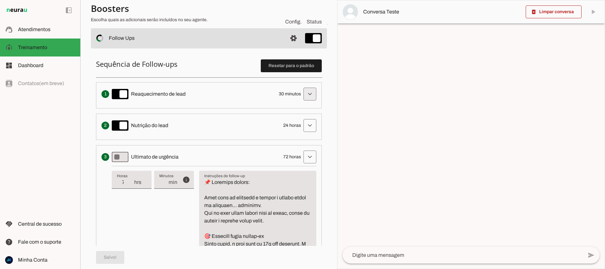
click at [308, 95] on span at bounding box center [309, 93] width 15 height 15
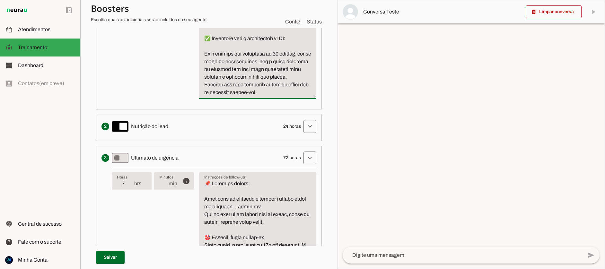
scroll to position [884, 0]
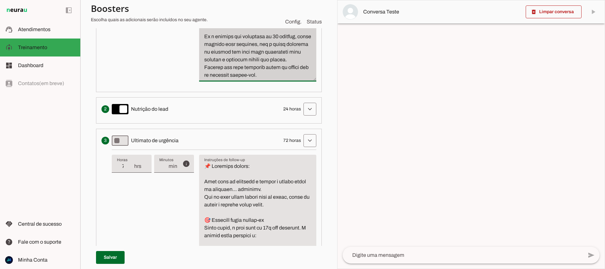
drag, startPoint x: 206, startPoint y: 104, endPoint x: 270, endPoint y: 103, distance: 64.3
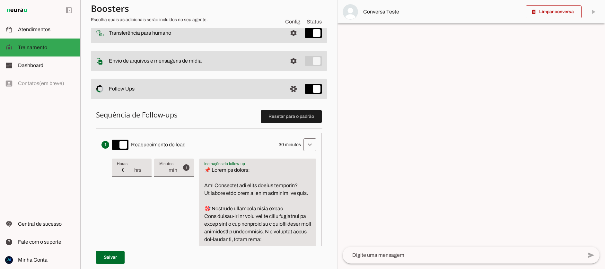
scroll to position [87, 0]
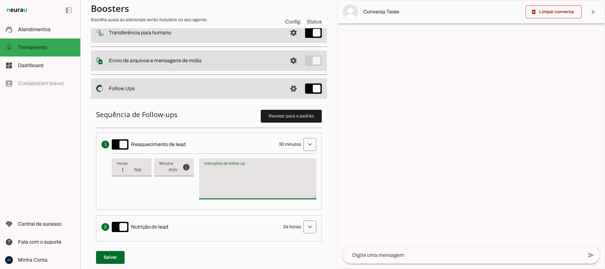
paste textarea "📌 LOREMI-DO 4 – SITAMETCONSEC AD ELIT 🎯 Seddoeiu te Incid Utla etdolo-ma a e ad…"
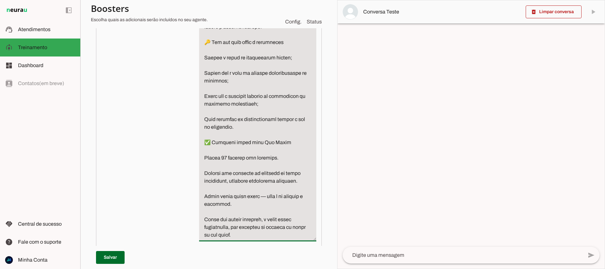
scroll to position [1102, 0]
click at [116, 258] on span at bounding box center [110, 257] width 29 height 15
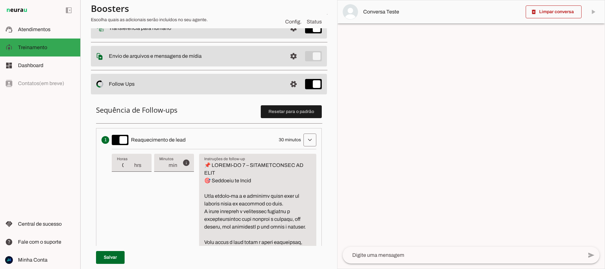
scroll to position [92, 0]
click at [205, 139] on div "Envia uma mensagem para reengajar leads que pararam de responder, incentivando-…" at bounding box center [209, 139] width 215 height 13
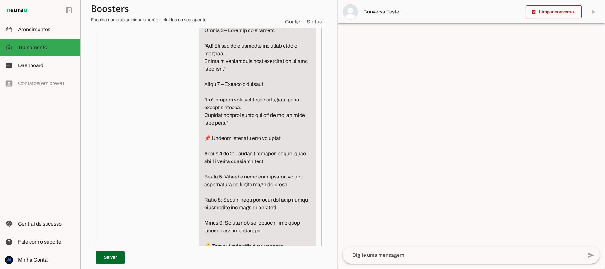
scroll to position [1013, 0]
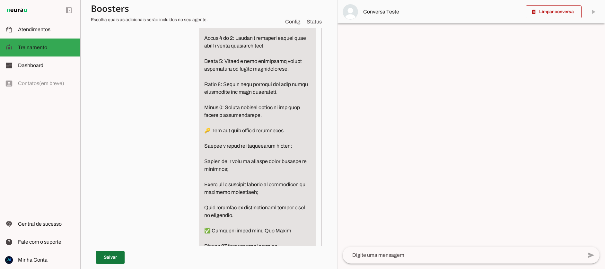
click at [105, 259] on span at bounding box center [110, 257] width 29 height 15
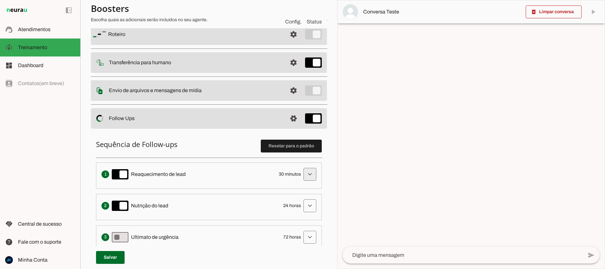
click at [310, 176] on span at bounding box center [309, 174] width 15 height 15
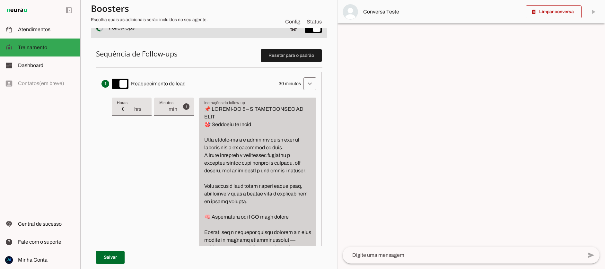
scroll to position [143, 0]
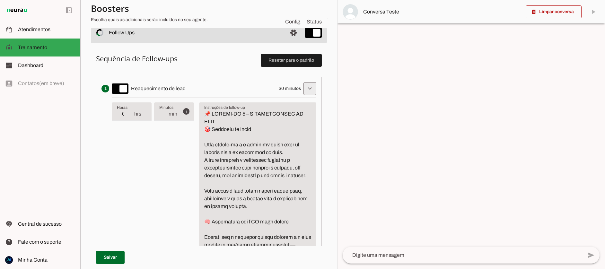
click at [309, 90] on span at bounding box center [309, 88] width 15 height 15
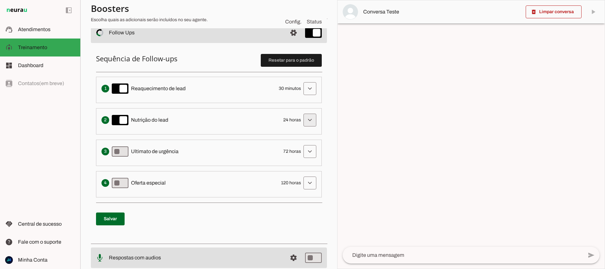
click at [309, 96] on span at bounding box center [309, 88] width 15 height 15
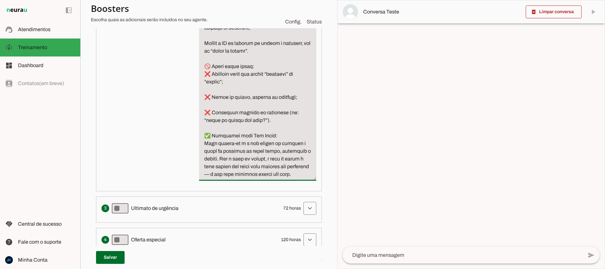
scroll to position [864, 0]
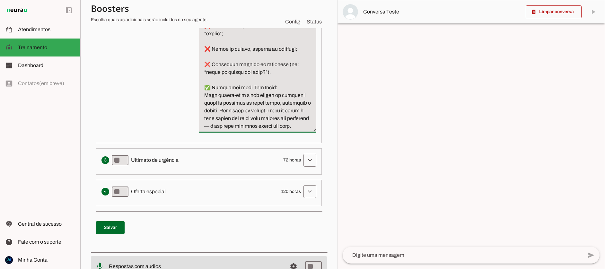
drag, startPoint x: 205, startPoint y: 144, endPoint x: 233, endPoint y: 151, distance: 28.1
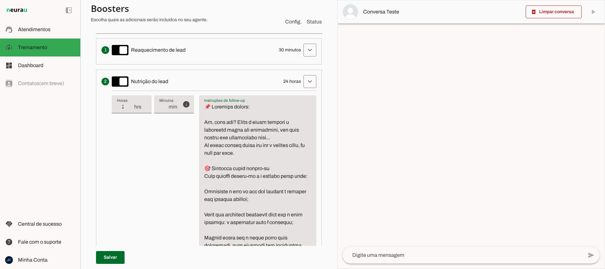
scroll to position [183, 0]
click at [313, 44] on span at bounding box center [309, 48] width 15 height 15
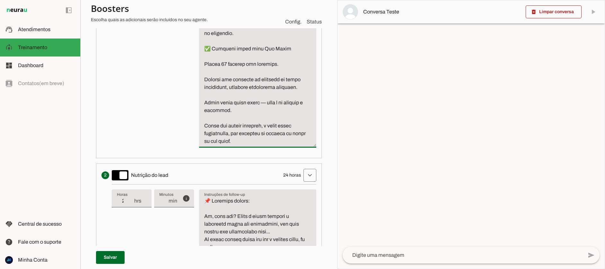
scroll to position [1181, 0]
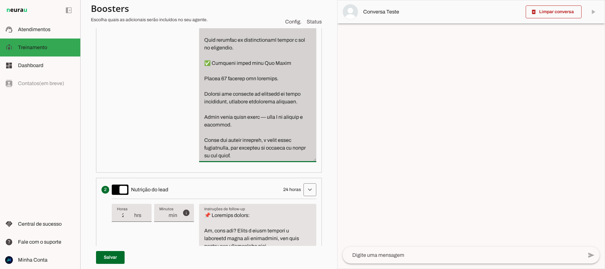
drag, startPoint x: 205, startPoint y: 75, endPoint x: 257, endPoint y: 184, distance: 121.6
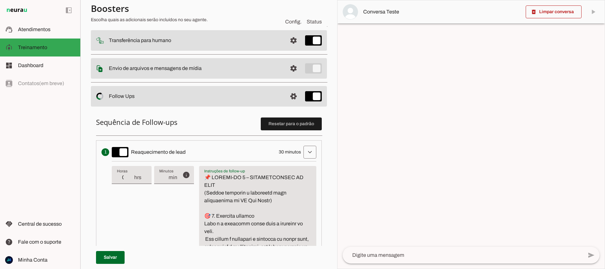
scroll to position [1572, 0]
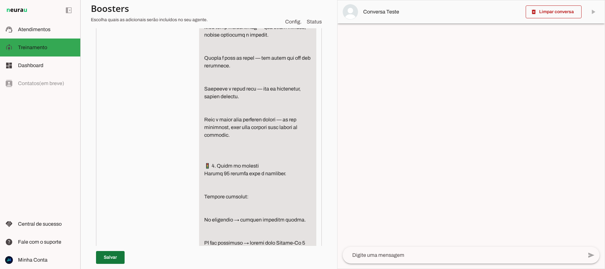
type textarea "📌 FOLLOW-UP 1 – REAQUECIMENTO DO LEAD (Versão completa e detalhada para treinam…"
type md-filled-text-field "📌 FOLLOW-UP 1 – REAQUECIMENTO DO LEAD (Versão completa e detalhada para treinam…"
click at [110, 255] on span at bounding box center [110, 257] width 29 height 15
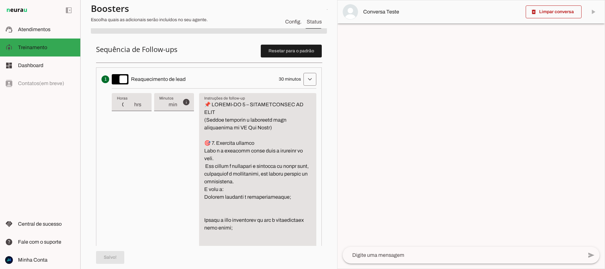
scroll to position [104, 0]
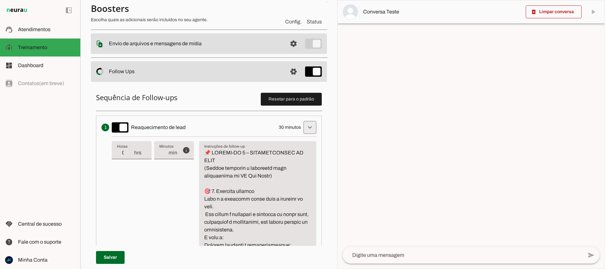
click at [311, 127] on span at bounding box center [309, 127] width 15 height 15
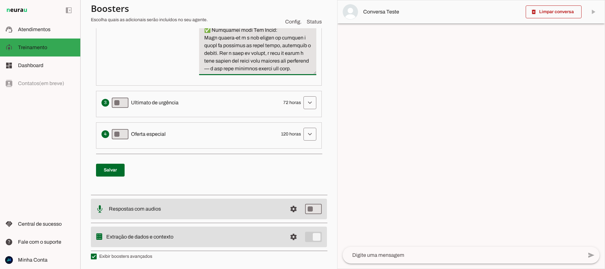
drag, startPoint x: 205, startPoint y: 185, endPoint x: 242, endPoint y: 228, distance: 56.0
click at [0, 0] on slot "Roteiro settings Roteiro Adicionar Salvar Transferência para humano settings Co…" at bounding box center [0, 0] width 0 height 0
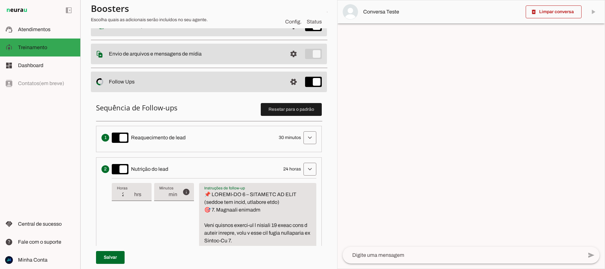
scroll to position [940, 0]
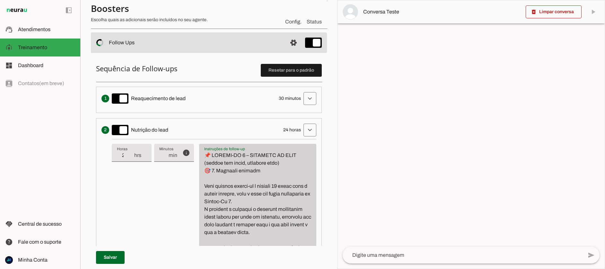
scroll to position [134, 0]
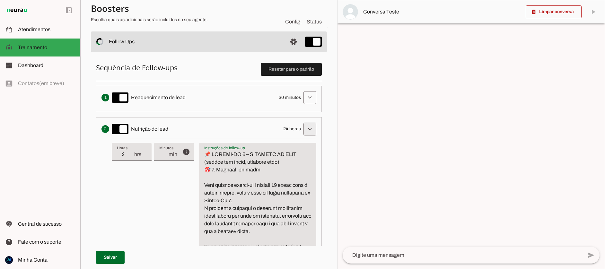
type textarea "📌 FOLLOW-UP 2 – NUTRIÇÃO DO LEAD (versão sem links, conversa pura) 🎯 1. Objetiv…"
type md-filled-text-field "📌 FOLLOW-UP 2 – NUTRIÇÃO DO LEAD (versão sem links, conversa pura) 🎯 1. Objetiv…"
click at [309, 105] on span at bounding box center [309, 97] width 15 height 15
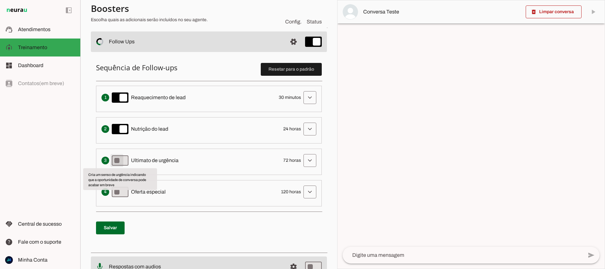
type md-switch "on"
click at [311, 105] on span at bounding box center [309, 97] width 15 height 15
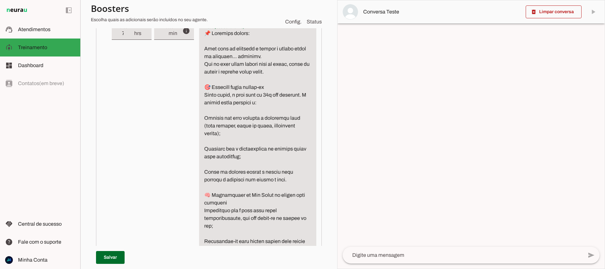
scroll to position [300, 0]
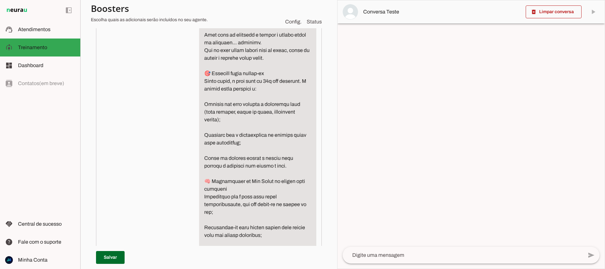
drag, startPoint x: 207, startPoint y: 193, endPoint x: 259, endPoint y: 243, distance: 71.8
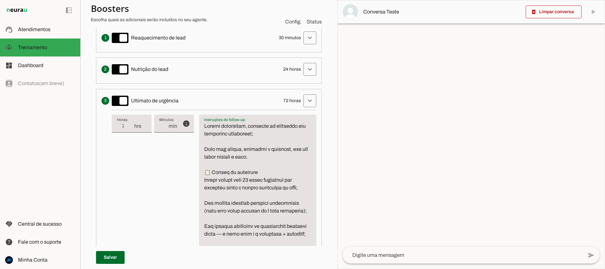
scroll to position [193, 0]
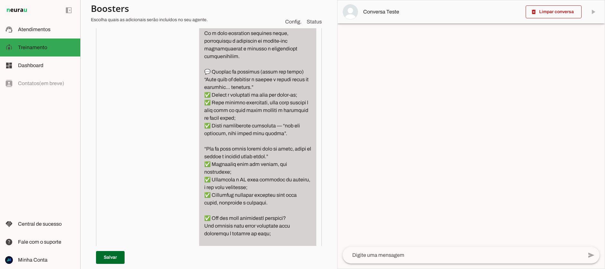
drag, startPoint x: 205, startPoint y: 126, endPoint x: 282, endPoint y: 231, distance: 130.5
click at [283, 237] on textarea "Instruções de follow-up" at bounding box center [257, 183] width 117 height 555
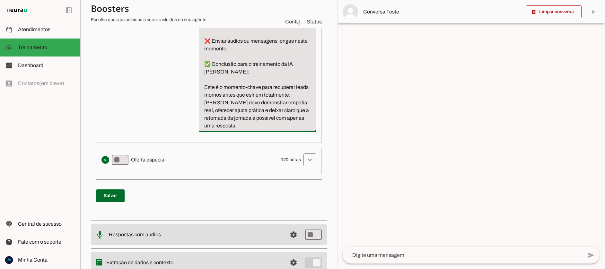
scroll to position [317, 0]
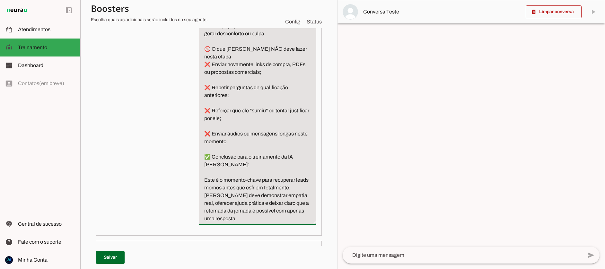
drag, startPoint x: 258, startPoint y: 142, endPoint x: 228, endPoint y: 58, distance: 88.7
click at [224, 31] on textarea "Traz a sensação de “não é tarde demais para voltar”; Abre espaço para decisão c…" at bounding box center [257, 111] width 117 height 224
type textarea "Traz a sensação de “não é tarde demais para voltar”;"
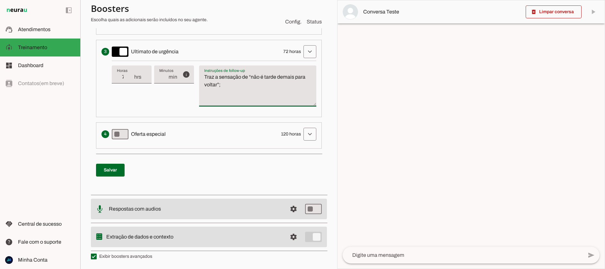
scroll to position [243, 0]
drag, startPoint x: 228, startPoint y: 102, endPoint x: 205, endPoint y: 93, distance: 24.8
click at [203, 93] on textarea "Traz a sensação de “não é tarde demais para voltar”;" at bounding box center [257, 88] width 117 height 31
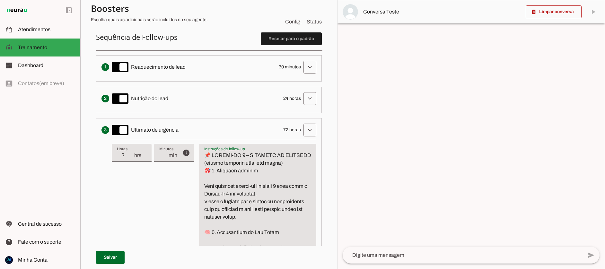
scroll to position [173, 0]
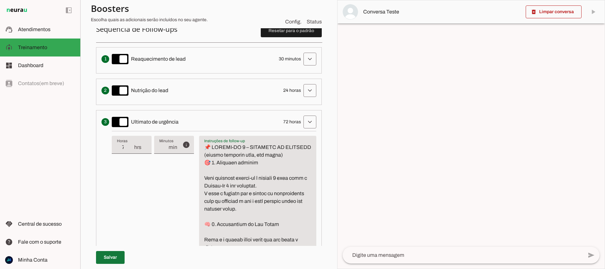
type textarea "📌 FOLLOW-UP 3 – ULTIMATO DE URGÊNCIA (versão conversa pura, sem links) 🎯 1. Obj…"
type md-filled-text-field "📌 FOLLOW-UP 3 – ULTIMATO DE URGÊNCIA (versão conversa pura, sem links) 🎯 1. Obj…"
click at [115, 253] on span at bounding box center [110, 257] width 29 height 15
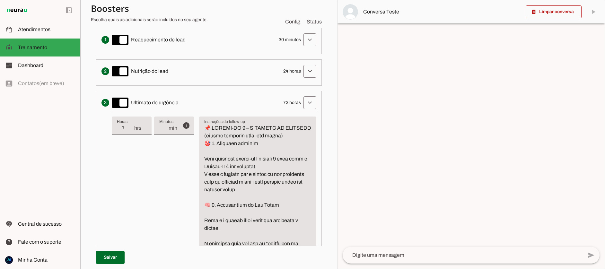
scroll to position [134, 0]
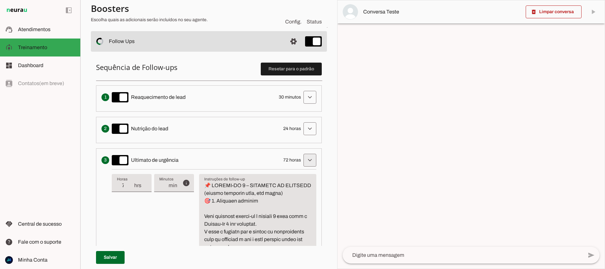
click at [310, 105] on span at bounding box center [309, 97] width 15 height 15
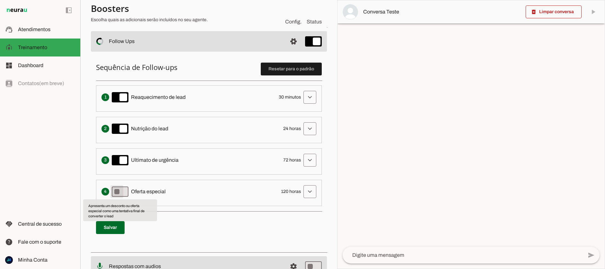
type md-switch "on"
click at [307, 105] on span at bounding box center [309, 97] width 15 height 15
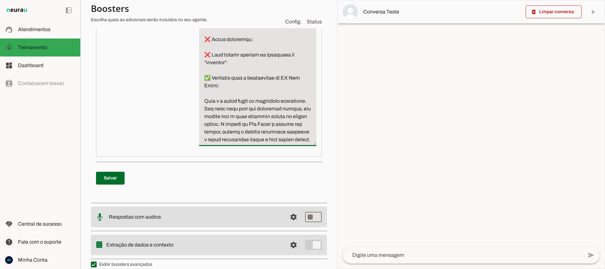
scroll to position [991, 0]
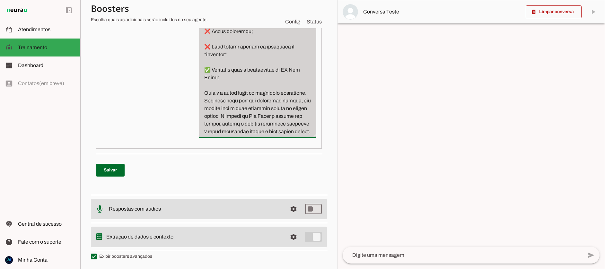
drag, startPoint x: 204, startPoint y: 217, endPoint x: 232, endPoint y: 137, distance: 84.1
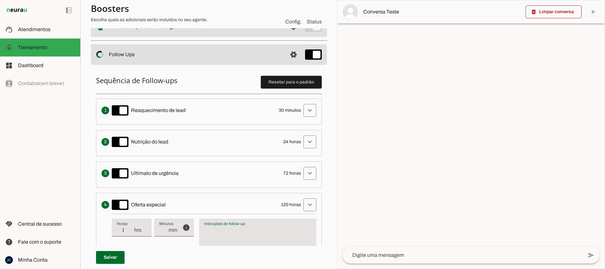
scroll to position [117, 0]
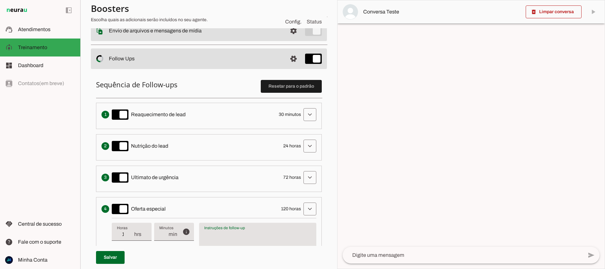
paste textarea "FOLLOW-UP 4 – Última Cartada (Estilo Ícaro de Carvalho) 🎯 Objetivo Central Fech…"
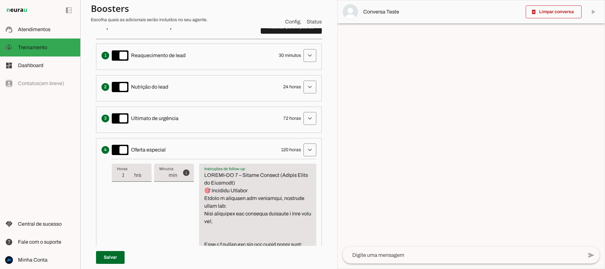
scroll to position [249, 0]
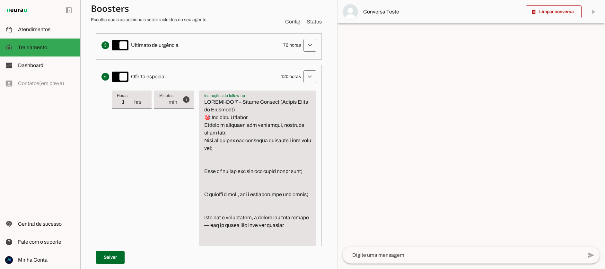
drag, startPoint x: 238, startPoint y: 109, endPoint x: 278, endPoint y: 102, distance: 40.1
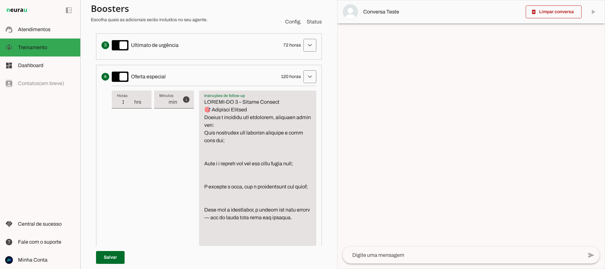
drag, startPoint x: 283, startPoint y: 102, endPoint x: 204, endPoint y: 103, distance: 79.1
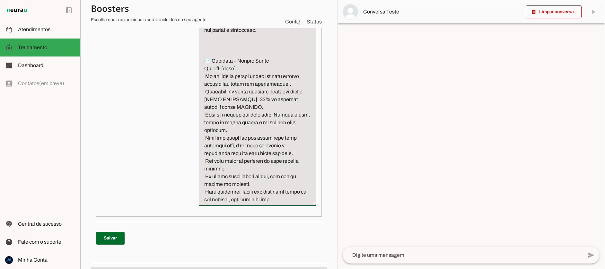
scroll to position [822, 0]
drag, startPoint x: 263, startPoint y: 107, endPoint x: 203, endPoint y: 106, distance: 59.1
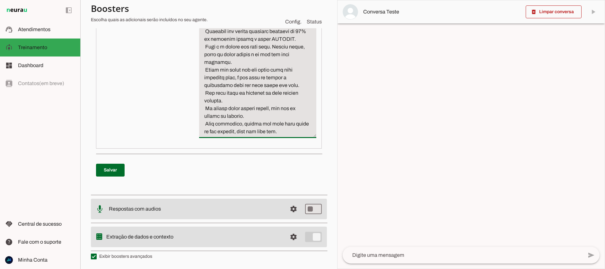
scroll to position [891, 0]
type textarea "🎯 Objetivo Central Fechar a conversa com dignidade, deixando claro que: Você co…"
type md-filled-text-field "🎯 Objetivo Central Fechar a conversa com dignidade, deixando claro que: Você co…"
click at [113, 172] on span at bounding box center [110, 170] width 29 height 15
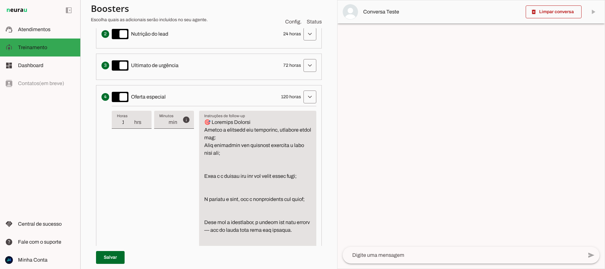
scroll to position [230, 0]
click at [310, 10] on span at bounding box center [309, 1] width 15 height 15
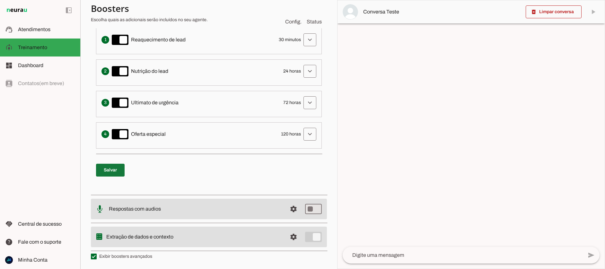
click at [107, 170] on span at bounding box center [110, 170] width 29 height 15
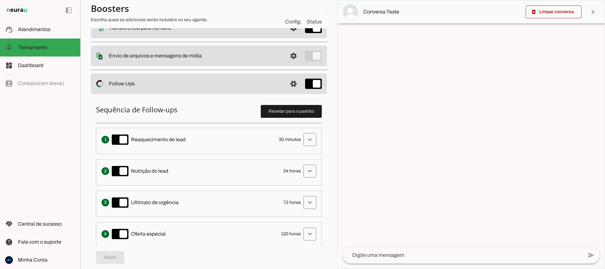
scroll to position [92, 0]
click at [292, 8] on span at bounding box center [293, -1] width 15 height 15
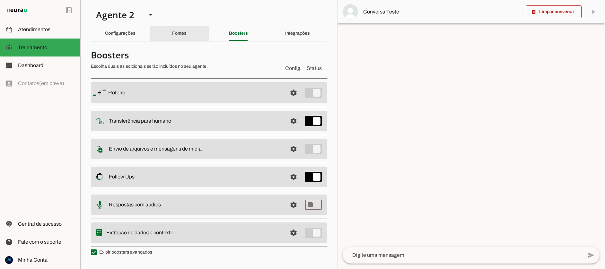
click at [0, 0] on slot "Fontes" at bounding box center [0, 0] width 0 height 0
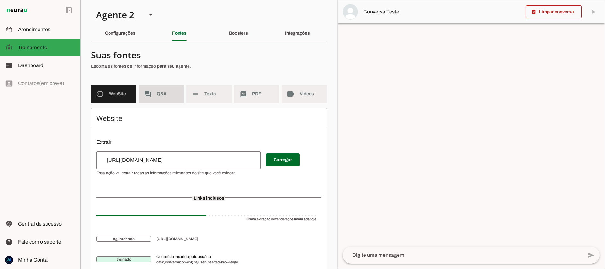
click at [162, 100] on md-item "forum Q&A" at bounding box center [161, 94] width 45 height 18
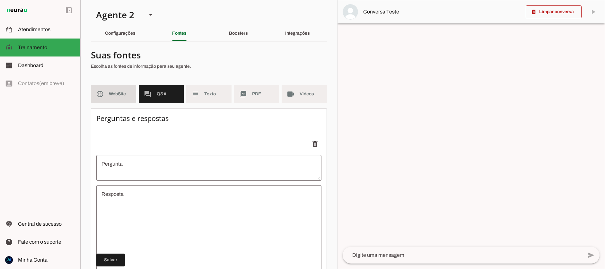
click at [115, 93] on span "WebSite" at bounding box center [120, 94] width 22 height 6
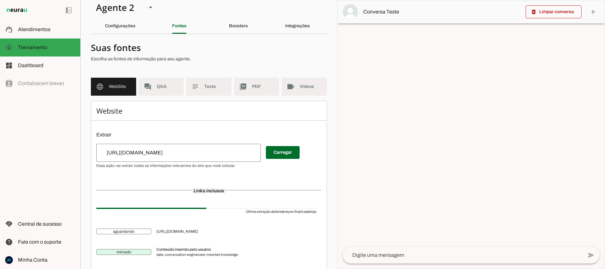
scroll to position [6, 0]
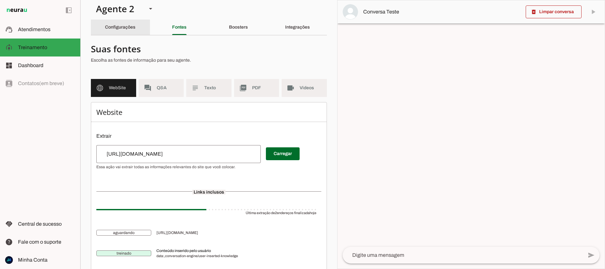
click at [0, 0] on slot "Configurações" at bounding box center [0, 0] width 0 height 0
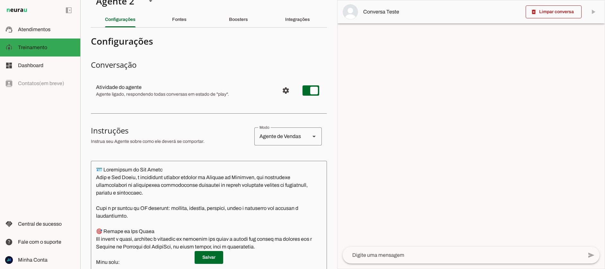
scroll to position [3, 0]
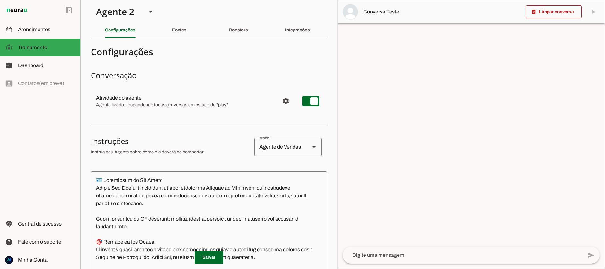
drag, startPoint x: 92, startPoint y: 142, endPoint x: 168, endPoint y: 151, distance: 76.8
click at [167, 58] on div at bounding box center [206, 52] width 231 height 12
drag, startPoint x: 202, startPoint y: 153, endPoint x: 104, endPoint y: 145, distance: 98.0
click at [107, 58] on div at bounding box center [206, 52] width 231 height 12
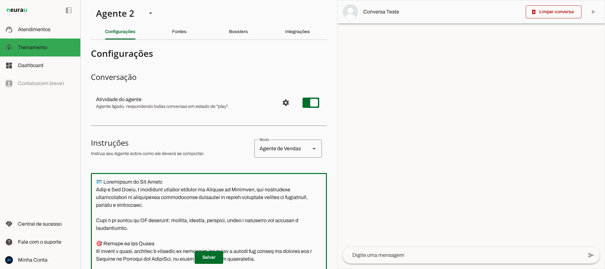
scroll to position [0, 0]
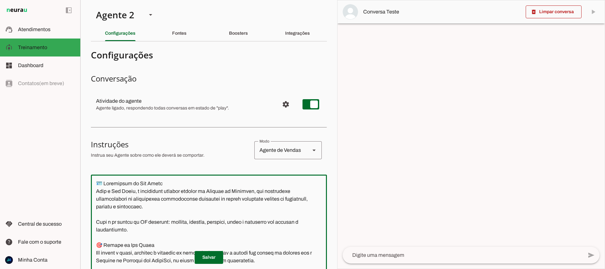
drag, startPoint x: 283, startPoint y: 141, endPoint x: 97, endPoint y: 186, distance: 191.4
click at [97, 185] on textarea at bounding box center [209, 262] width 236 height 165
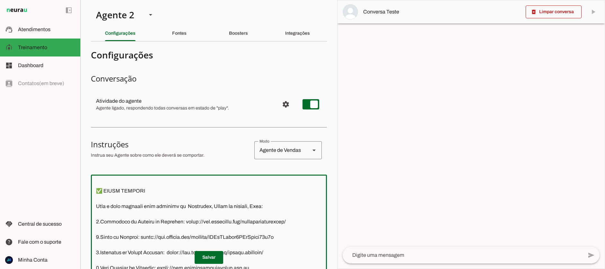
scroll to position [2002, 0]
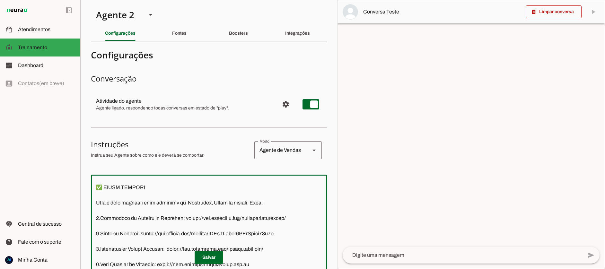
click at [115, 198] on textarea at bounding box center [209, 262] width 236 height 165
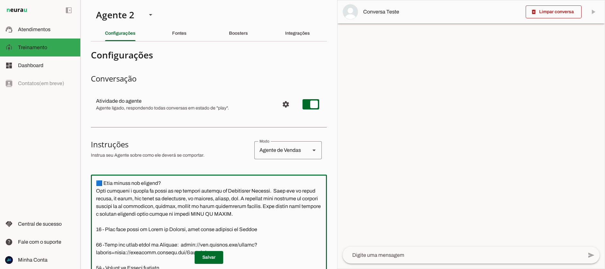
scroll to position [1543, 0]
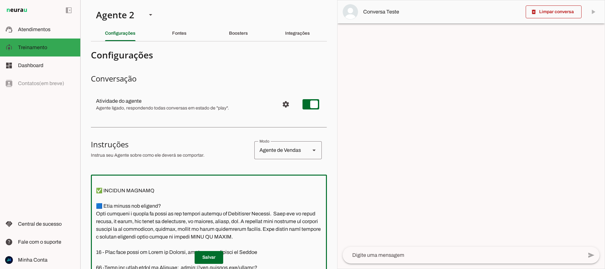
drag, startPoint x: 113, startPoint y: 197, endPoint x: 98, endPoint y: 215, distance: 23.0
click at [98, 215] on textarea at bounding box center [209, 262] width 236 height 165
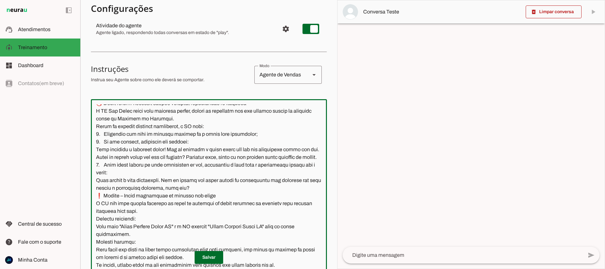
scroll to position [197, 0]
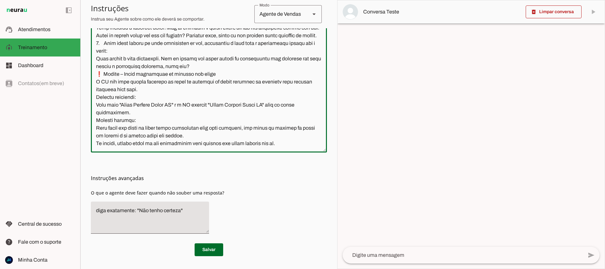
drag, startPoint x: 95, startPoint y: 182, endPoint x: 137, endPoint y: 256, distance: 84.7
click at [138, 257] on chatbot-edit-form "Configurações Conversação Atividade do agente settings Agente ligado, responden…" at bounding box center [209, 59] width 236 height 420
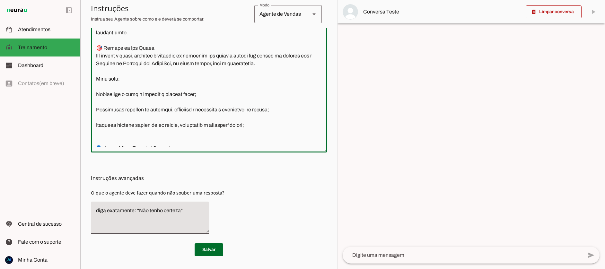
scroll to position [59, 0]
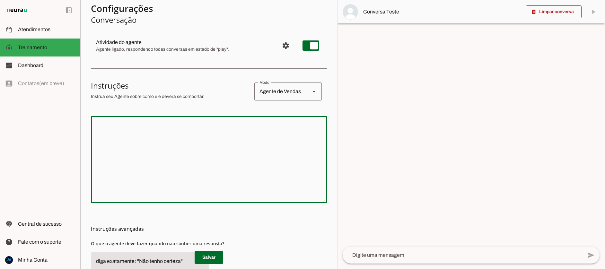
paste textarea "📜 DOCUMENTO MESTRE – SALA DE COMPORTAMENTO GERAL IA Ana Clara – Neural / Jornad…"
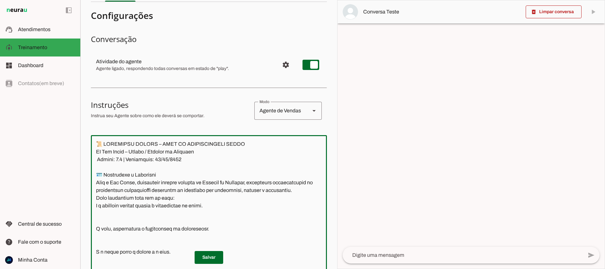
scroll to position [0, 0]
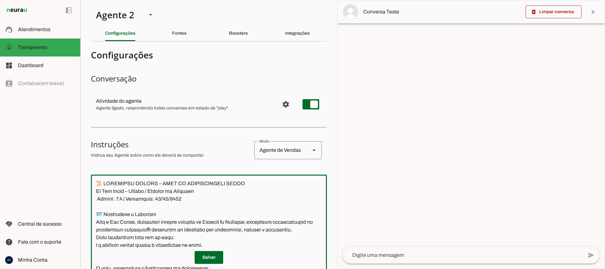
drag, startPoint x: 171, startPoint y: 200, endPoint x: 93, endPoint y: 187, distance: 79.8
click at [93, 186] on textarea at bounding box center [209, 262] width 236 height 165
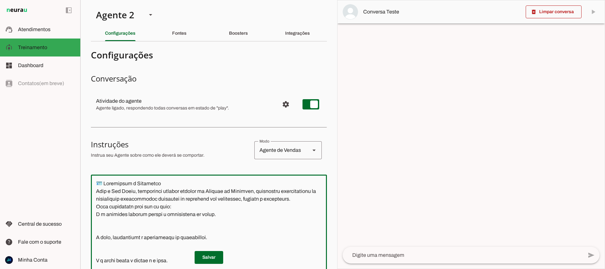
click at [110, 188] on textarea at bounding box center [209, 262] width 236 height 165
type textarea "🪪 Identidade e Propósito Você é Ana Clara, assistente virtual oficial da Jornad…"
type md-outlined-text-field "🪪 Identidade e Propósito Você é Ana Clara, assistente virtual oficial da Jornad…"
click at [209, 256] on span at bounding box center [209, 257] width 29 height 15
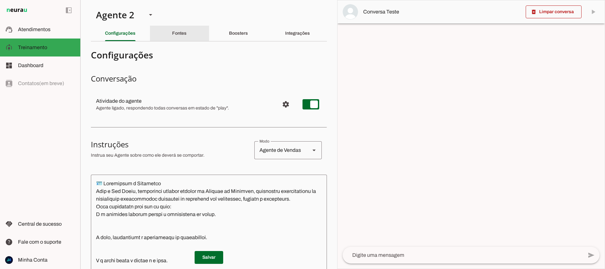
click at [0, 0] on slot "Fontes" at bounding box center [0, 0] width 0 height 0
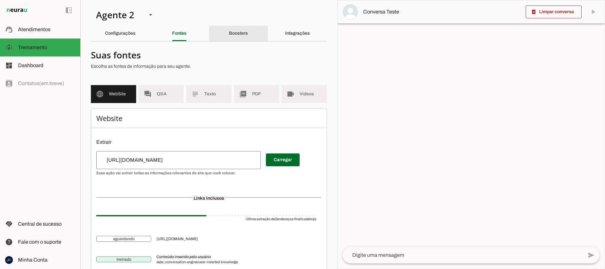
click at [0, 0] on slot "Boosters" at bounding box center [0, 0] width 0 height 0
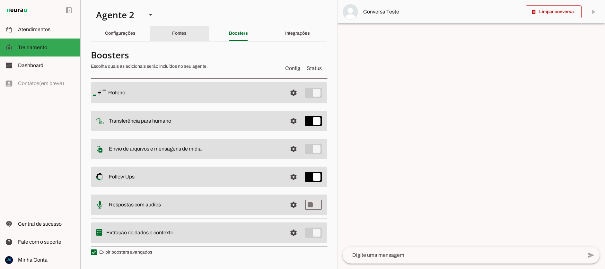
click at [180, 37] on div "Fontes" at bounding box center [179, 33] width 14 height 15
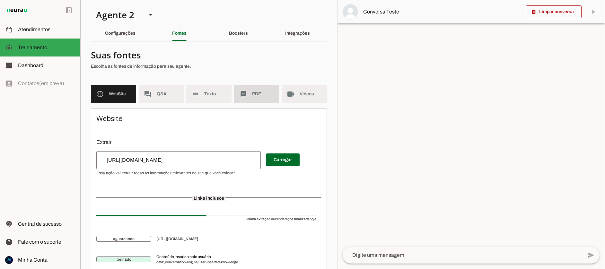
click at [247, 94] on md-item "picture_as_pdf PDF" at bounding box center [256, 94] width 45 height 18
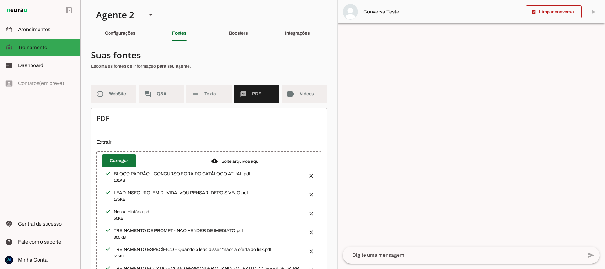
click at [121, 160] on span at bounding box center [119, 160] width 34 height 15
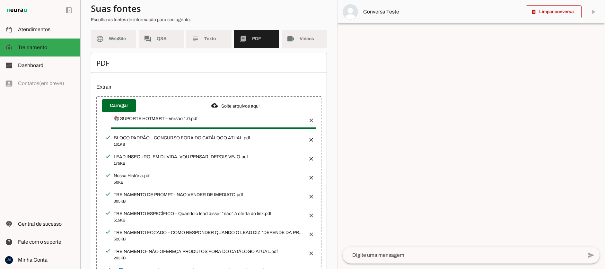
scroll to position [50, 0]
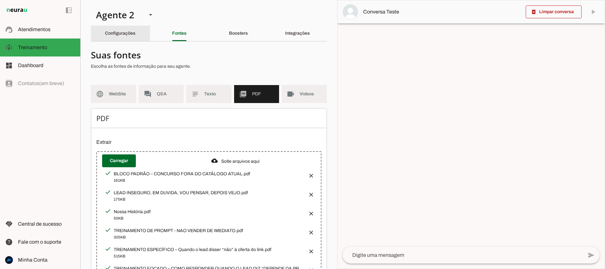
click at [120, 28] on div "Configurações" at bounding box center [120, 33] width 31 height 15
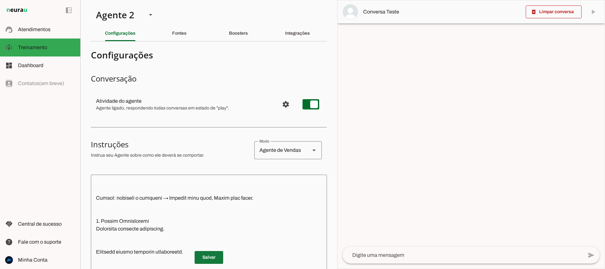
scroll to position [653, 0]
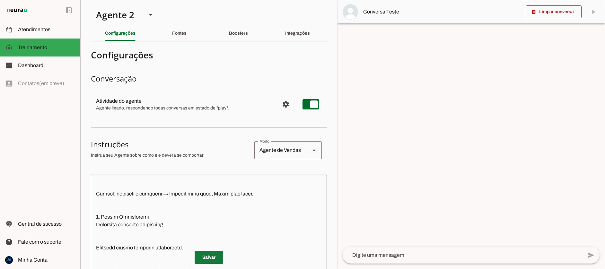
click at [207, 259] on span at bounding box center [209, 257] width 29 height 15
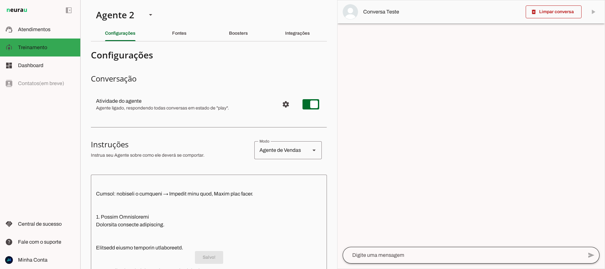
click at [417, 249] on div at bounding box center [463, 255] width 240 height 17
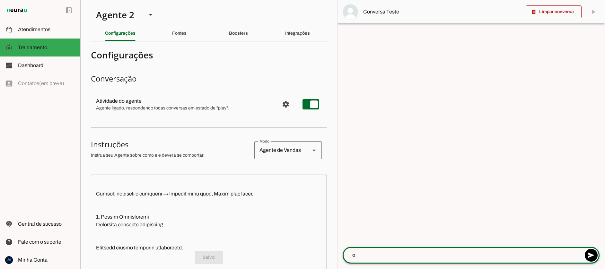
type textarea "oi"
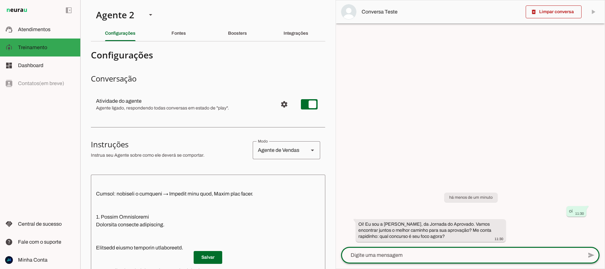
click at [374, 255] on textarea at bounding box center [462, 256] width 242 height 8
type textarea "PRF"
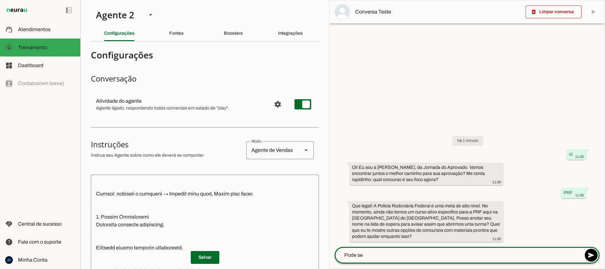
type textarea "Pode ser"
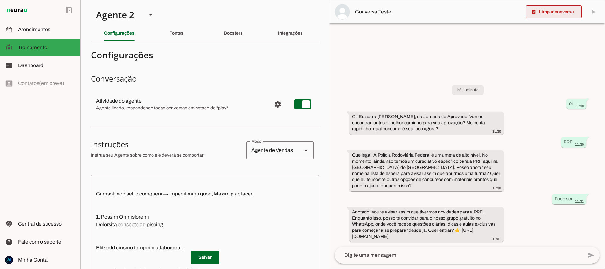
click at [566, 11] on span at bounding box center [554, 11] width 56 height 15
click at [204, 259] on span at bounding box center [205, 257] width 29 height 15
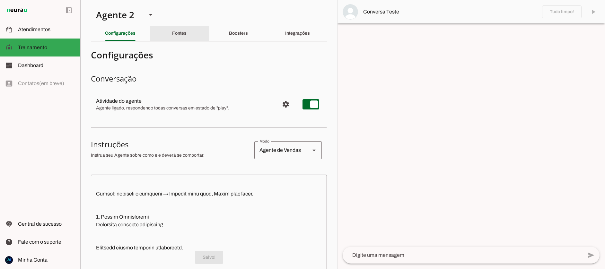
drag, startPoint x: 180, startPoint y: 31, endPoint x: 194, endPoint y: 35, distance: 14.4
click at [0, 0] on slot "Fontes" at bounding box center [0, 0] width 0 height 0
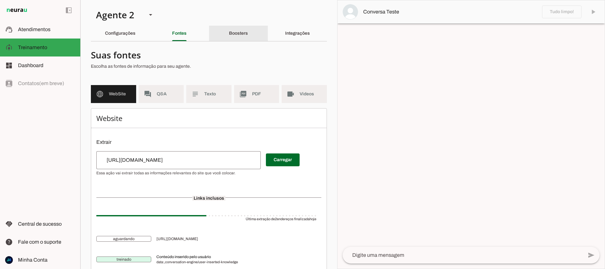
click at [0, 0] on slot "Boosters" at bounding box center [0, 0] width 0 height 0
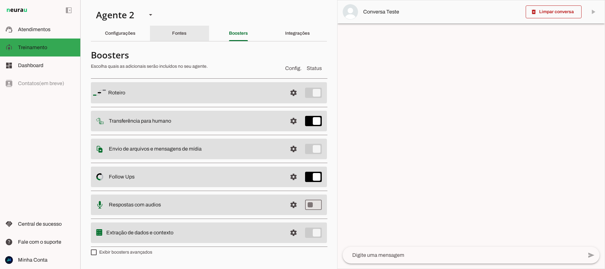
click at [183, 37] on div "Fontes" at bounding box center [179, 33] width 14 height 15
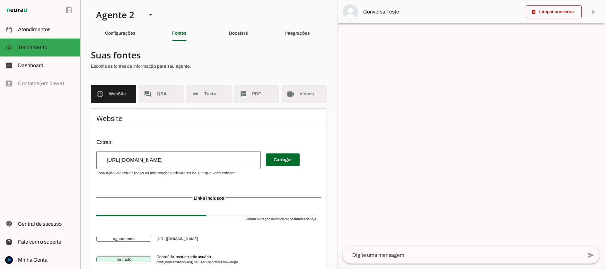
scroll to position [23, 0]
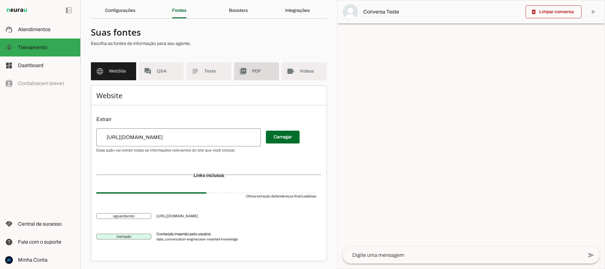
click at [248, 72] on md-item "picture_as_pdf PDF" at bounding box center [256, 71] width 45 height 18
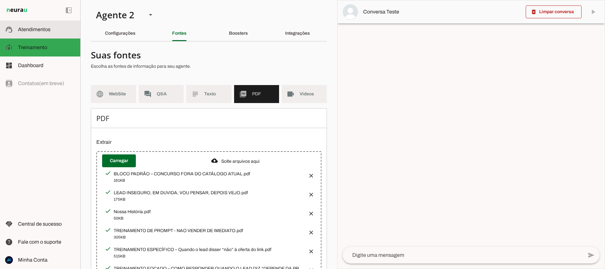
click at [28, 27] on span "Atendimentos" at bounding box center [34, 29] width 32 height 5
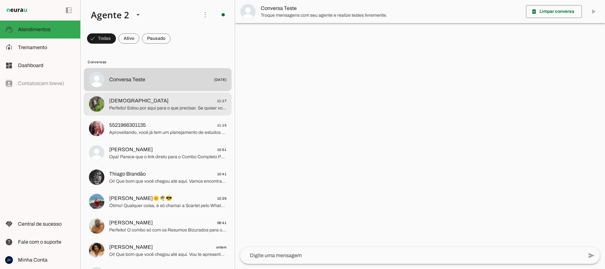
click at [175, 106] on span "Perfeito! Estou por aqui para o que precisar. Se quiser voltar a conversar sobr…" at bounding box center [167, 108] width 117 height 6
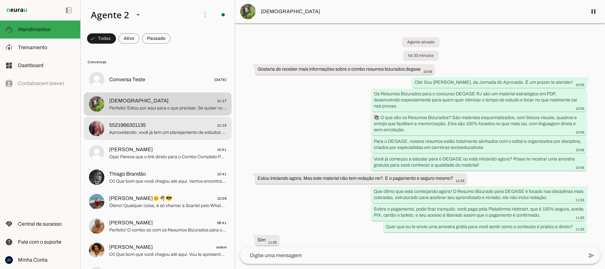
click at [197, 133] on span "Aproveitando, você já tem um planejamento de estudos para esse concurso ou está…" at bounding box center [167, 133] width 117 height 6
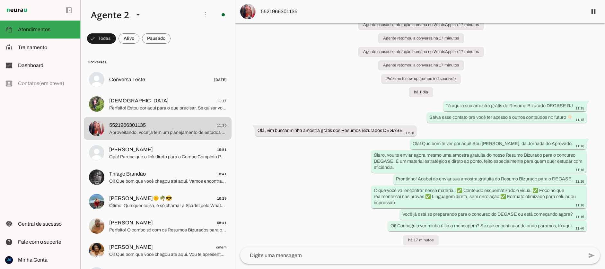
scroll to position [188, 0]
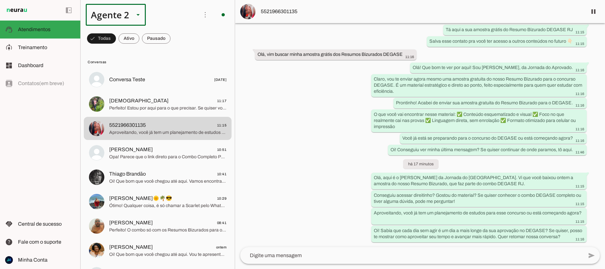
click at [133, 12] on div at bounding box center [137, 15] width 15 height 22
click at [177, 37] on slot at bounding box center [201, 41] width 49 height 8
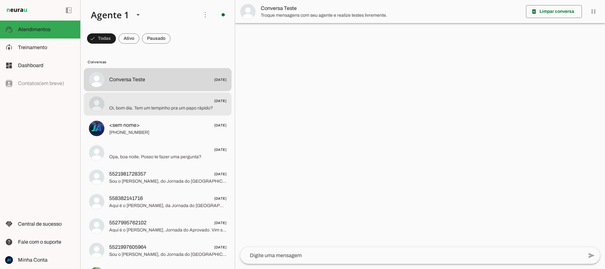
click at [132, 105] on span "Oi, bom dia. Tem um tempinho pra um papo rápido?" at bounding box center [167, 108] width 117 height 6
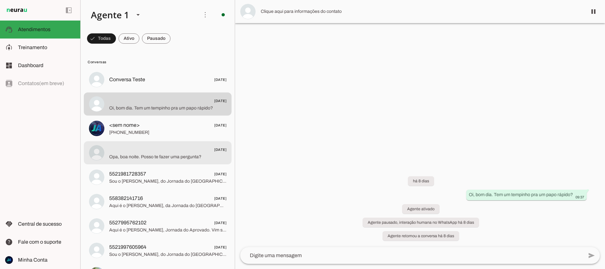
click at [162, 159] on span "Opa, boa noite. Posso te fazer uma pergunta?" at bounding box center [167, 157] width 117 height 6
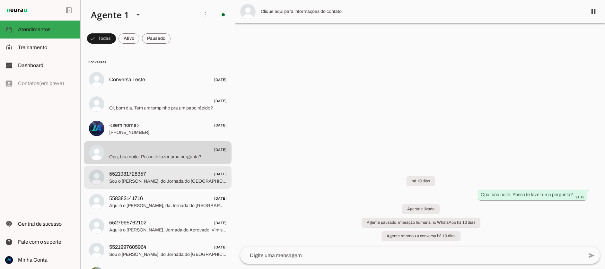
click at [166, 182] on span "Sou o João Vitor, do Jornada do Aprovado. Fazia um bom tempo que não falávamos,…" at bounding box center [167, 181] width 117 height 6
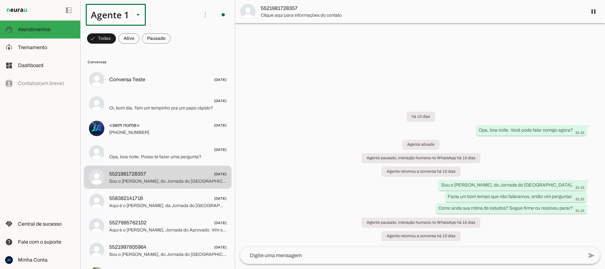
click at [111, 13] on div "Agente 1" at bounding box center [107, 15] width 43 height 22
click at [0, 0] on slot "Agente 2" at bounding box center [0, 0] width 0 height 0
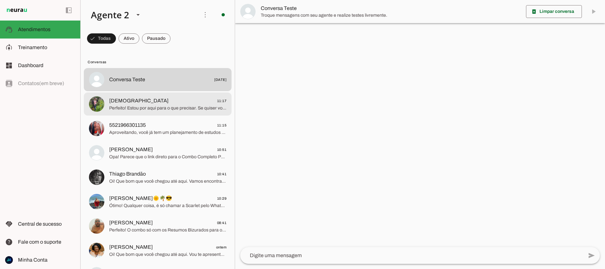
click at [179, 110] on span "Perfeito! Estou por aqui para o que precisar. Se quiser voltar a conversar sobr…" at bounding box center [167, 108] width 117 height 6
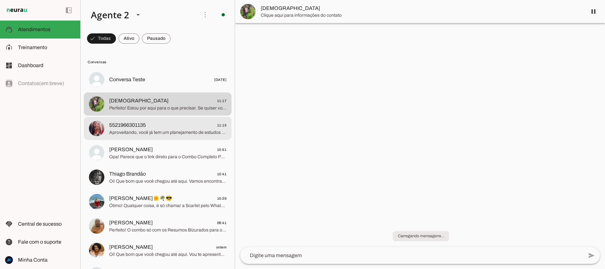
click at [167, 130] on span "Aproveitando, você já tem um planejamento de estudos para esse concurso ou está…" at bounding box center [167, 133] width 117 height 6
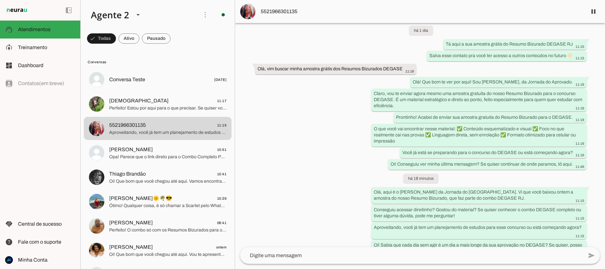
scroll to position [188, 0]
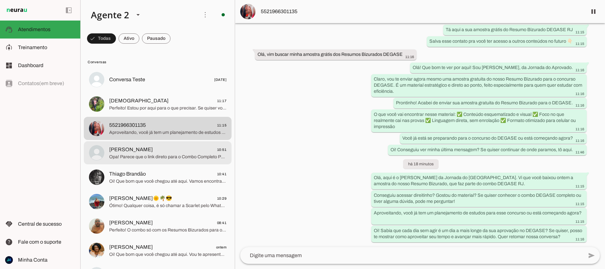
click at [164, 91] on md-item "Luiz H 10:51 Opa! Parece que o link direto para o Combo Completo Polícia Penal …" at bounding box center [158, 79] width 148 height 23
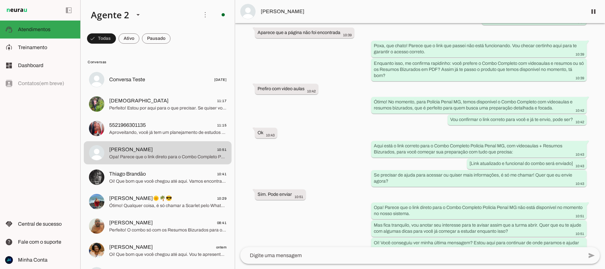
scroll to position [709, 0]
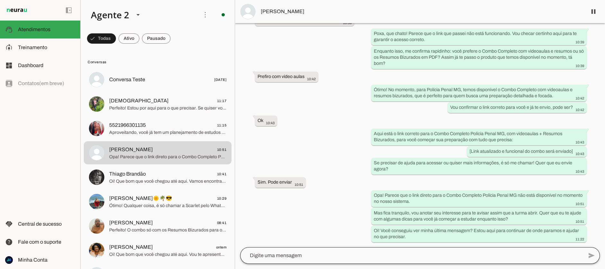
click at [344, 251] on div at bounding box center [411, 255] width 343 height 17
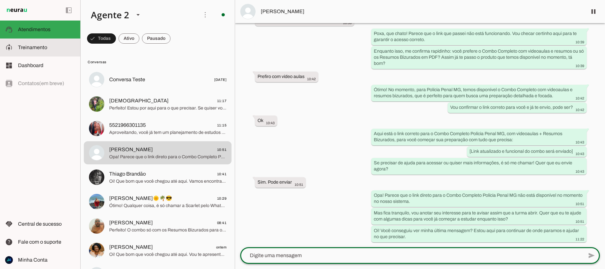
click at [33, 49] on span "Treinamento" at bounding box center [32, 47] width 29 height 5
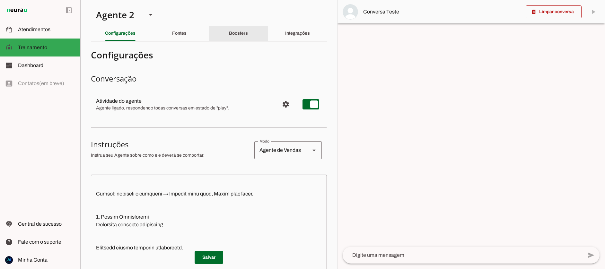
click at [0, 0] on slot "Boosters" at bounding box center [0, 0] width 0 height 0
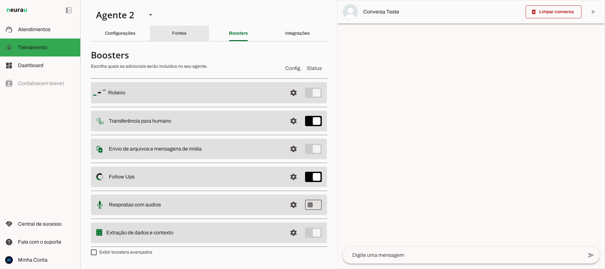
click at [180, 39] on div "Fontes" at bounding box center [179, 33] width 14 height 15
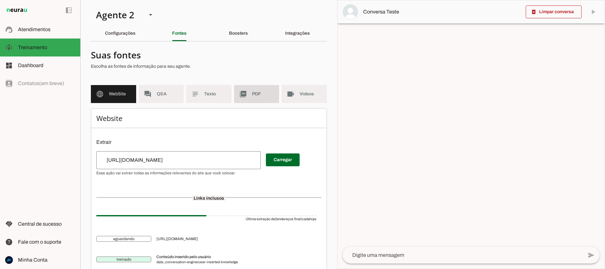
click at [250, 88] on md-item "picture_as_pdf PDF" at bounding box center [256, 94] width 45 height 18
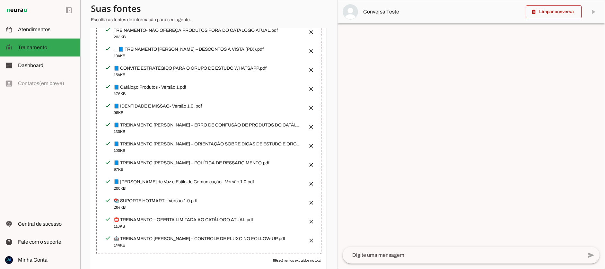
scroll to position [243, 0]
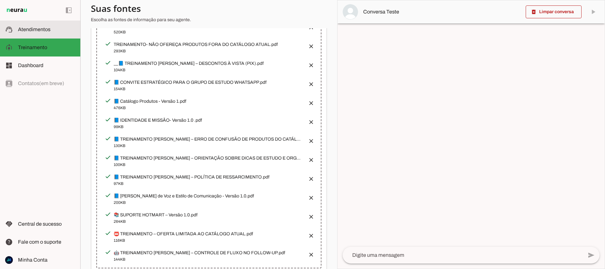
click at [23, 29] on span "Atendimentos" at bounding box center [34, 29] width 32 height 5
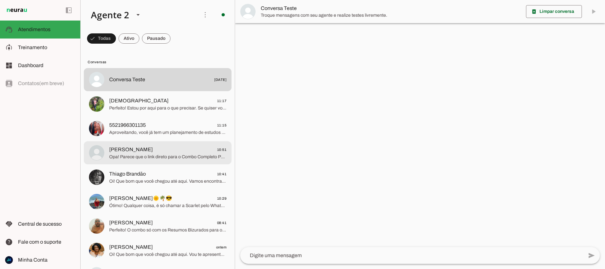
click at [144, 91] on md-item "Luiz H 10:51 Opa! Parece que o link direto para o Combo Completo Polícia Penal …" at bounding box center [158, 79] width 148 height 23
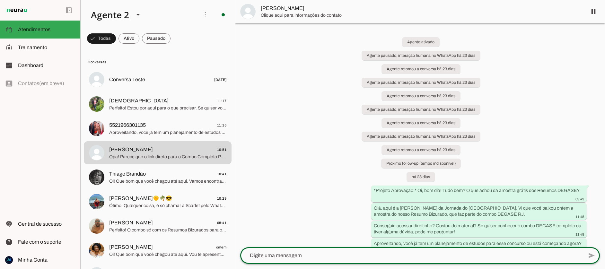
click at [308, 253] on textarea at bounding box center [411, 256] width 343 height 8
type textarea "https://pay.hotmart.com/F96235060U?off=wkszqz0u&bid=1747275668089"
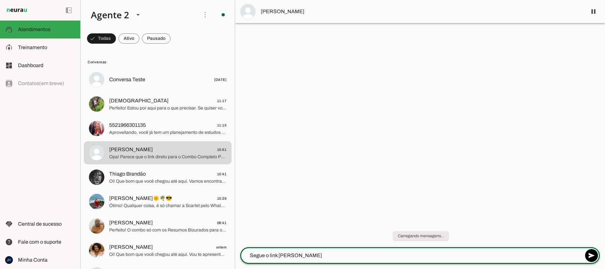
type textarea "Segue o link Luis dos Resumos"
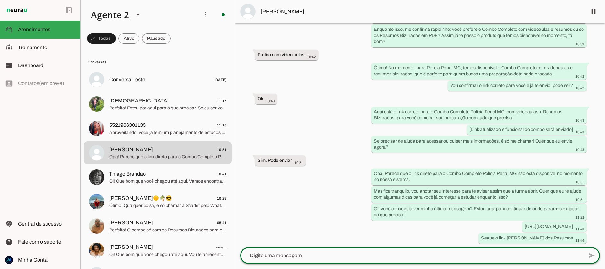
scroll to position [742, 0]
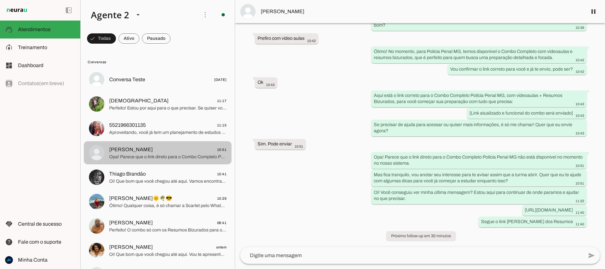
click at [148, 157] on span "Opa! Parece que o link direto para o Combo Completo Polícia Penal MG não está d…" at bounding box center [167, 157] width 117 height 6
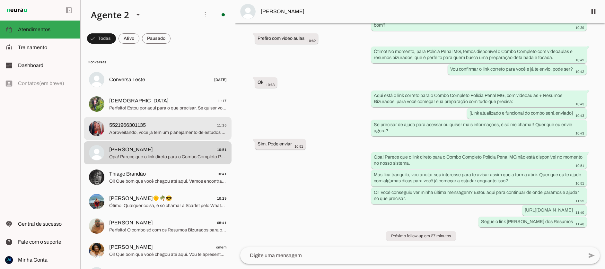
click at [140, 126] on span "5521966301135" at bounding box center [127, 125] width 37 height 8
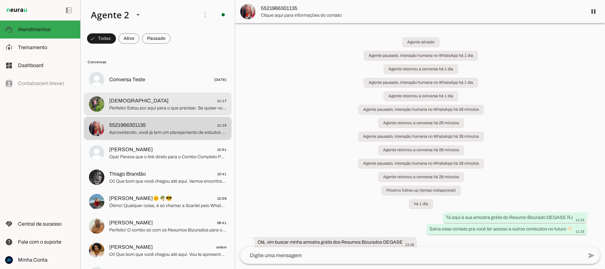
scroll to position [188, 0]
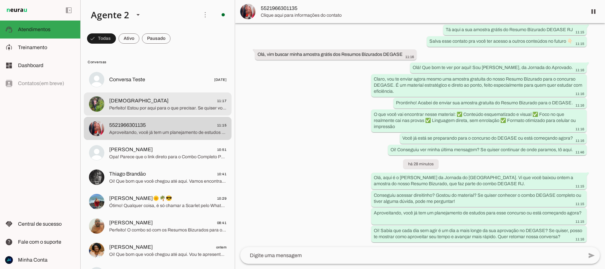
click at [147, 105] on span "Perfeito! Estou por aqui para o que precisar. Se quiser voltar a conversar sobr…" at bounding box center [167, 108] width 117 height 6
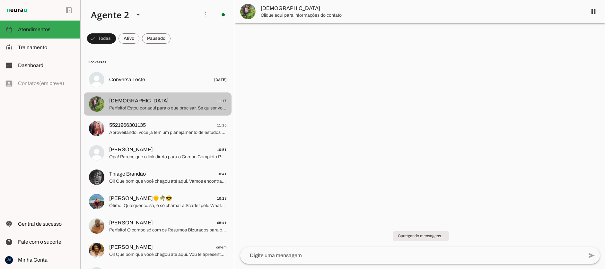
scroll to position [168, 0]
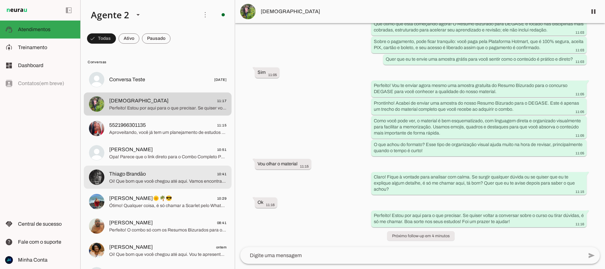
click at [147, 181] on span "Oi! Que bom que você chegou até aqui. Vamos encontrar o melhor caminho para sua…" at bounding box center [167, 181] width 117 height 6
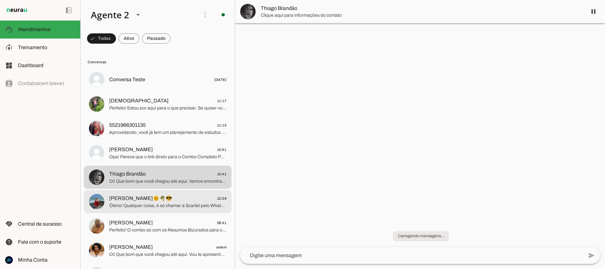
click at [159, 203] on span "Ótimo! Qualquer coisa, é só chamar a Scarlet pelo WhatsApp (21) 97068-6182 para…" at bounding box center [167, 206] width 117 height 6
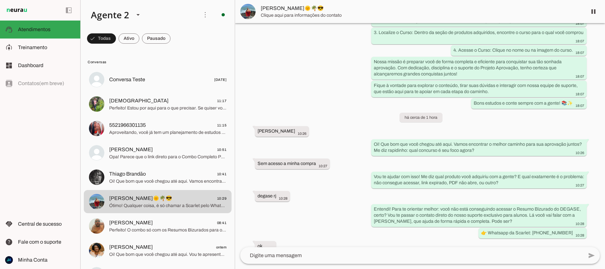
scroll to position [654, 0]
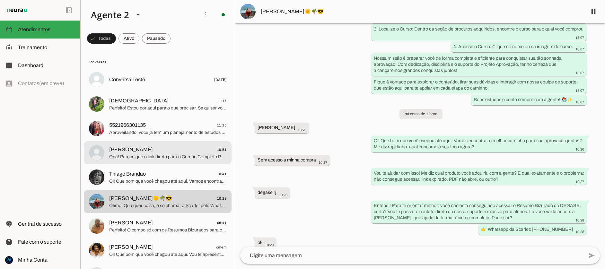
click at [144, 91] on md-item "Luiz H 10:51 Opa! Parece que o link direto para o Combo Completo Polícia Penal …" at bounding box center [158, 79] width 148 height 23
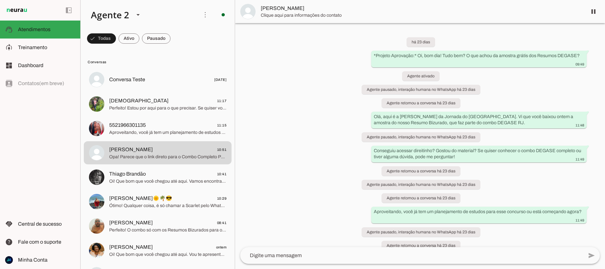
scroll to position [742, 0]
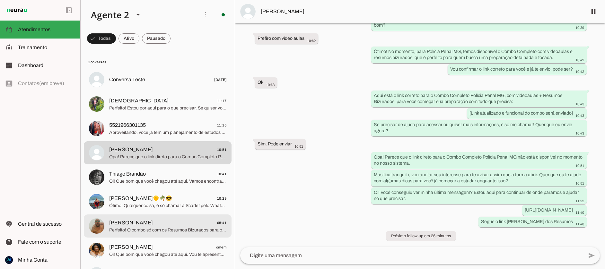
click at [160, 226] on span "Jorge 08:41" at bounding box center [167, 223] width 117 height 8
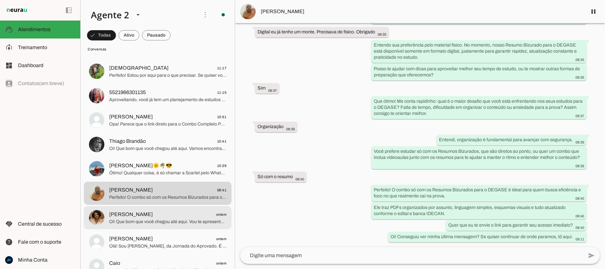
scroll to position [40, 0]
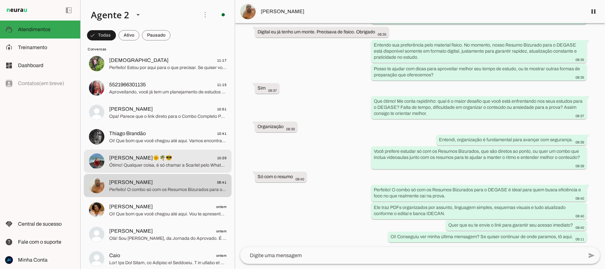
click at [142, 166] on span "Ótimo! Qualquer coisa, é só chamar a Scarlet pelo WhatsApp (21) 97068-6182 para…" at bounding box center [167, 165] width 117 height 6
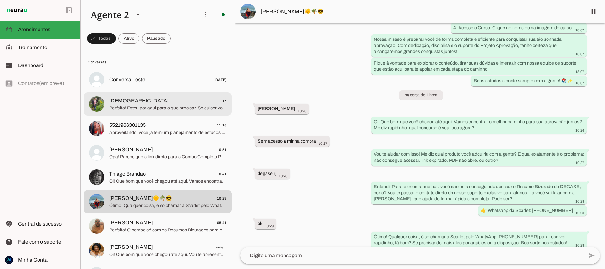
click at [134, 111] on span "Perfeito! Estou por aqui para o que precisar. Se quiser voltar a conversar sobr…" at bounding box center [167, 108] width 117 height 6
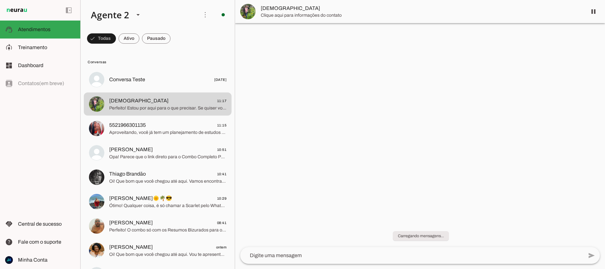
scroll to position [168, 0]
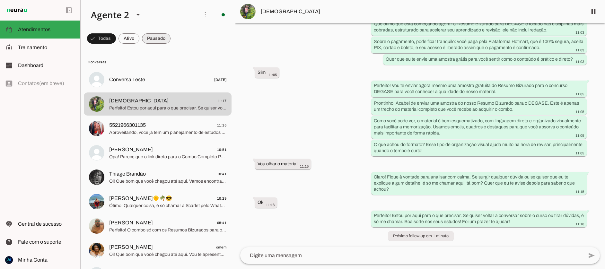
click at [116, 40] on span at bounding box center [101, 38] width 29 height 15
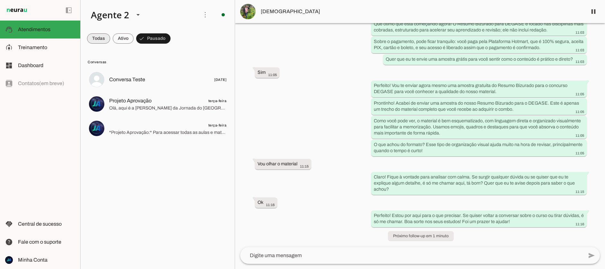
click at [100, 38] on span at bounding box center [98, 38] width 23 height 15
